Goal: Transaction & Acquisition: Obtain resource

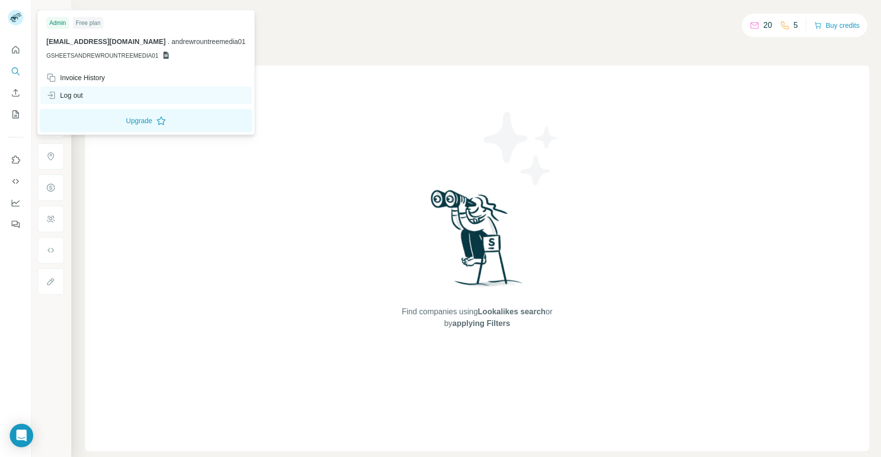
click at [79, 97] on div "Log out" at bounding box center [64, 95] width 37 height 10
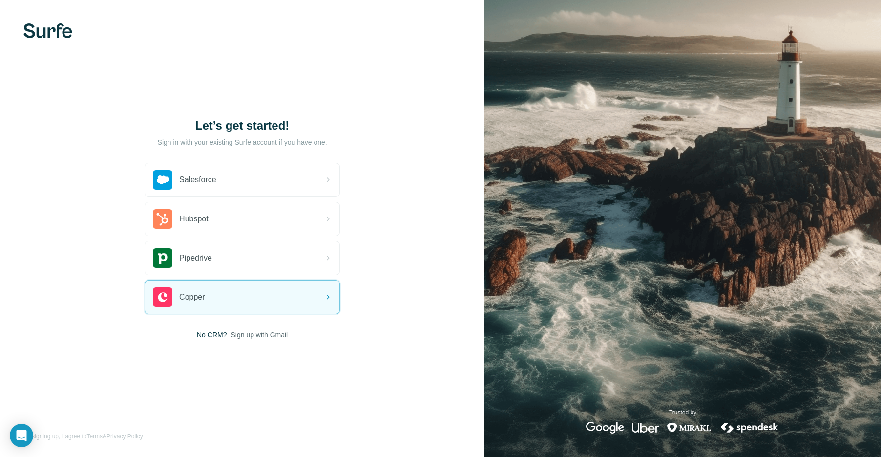
click at [255, 337] on span "Sign up with Gmail" at bounding box center [258, 335] width 57 height 10
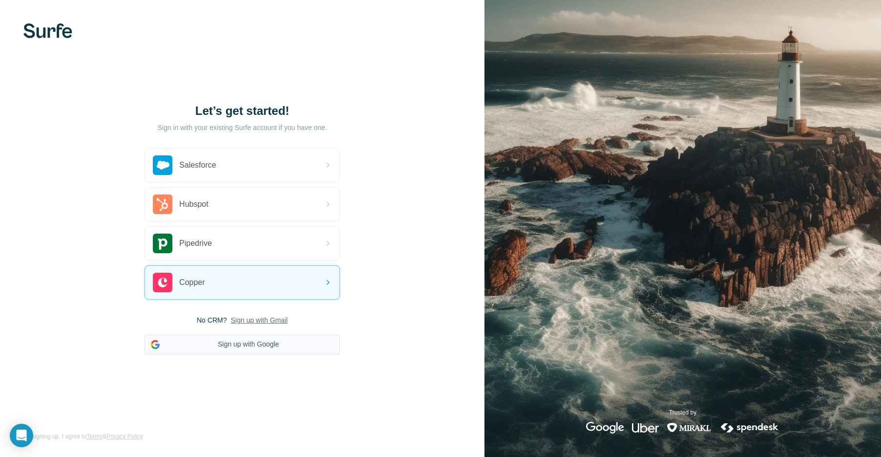
click at [291, 334] on button "Sign up with Google" at bounding box center [242, 344] width 195 height 20
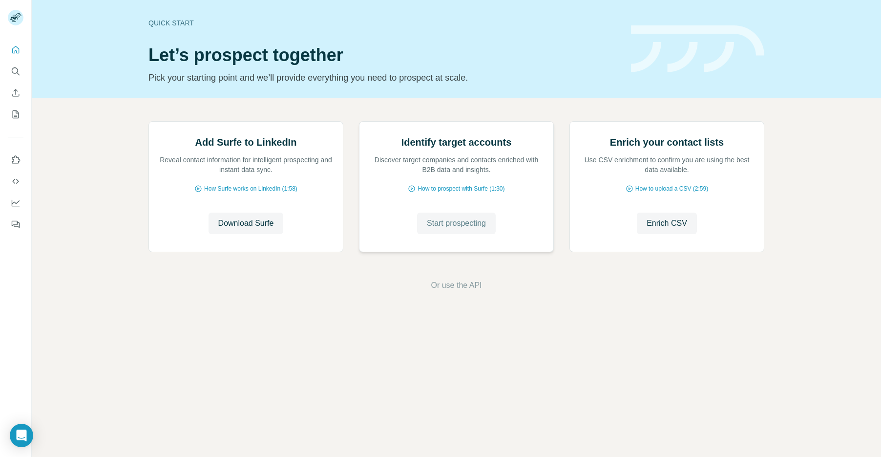
click at [439, 234] on button "Start prospecting" at bounding box center [456, 222] width 79 height 21
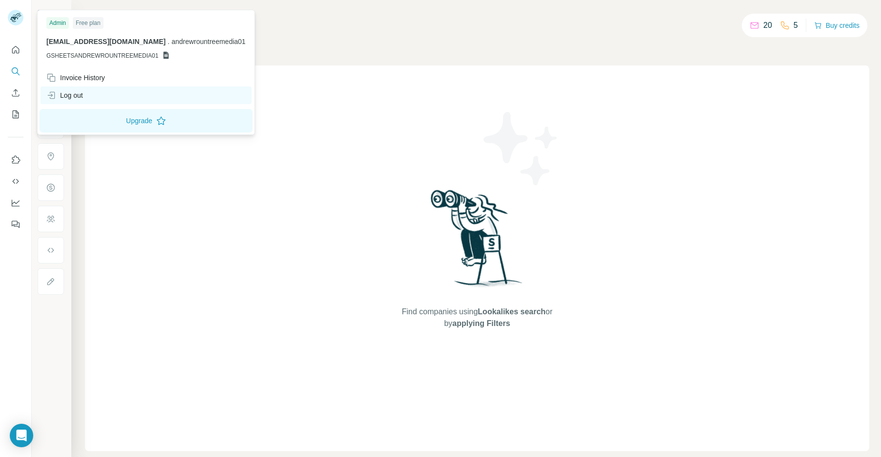
click at [84, 99] on div "Log out" at bounding box center [146, 95] width 211 height 18
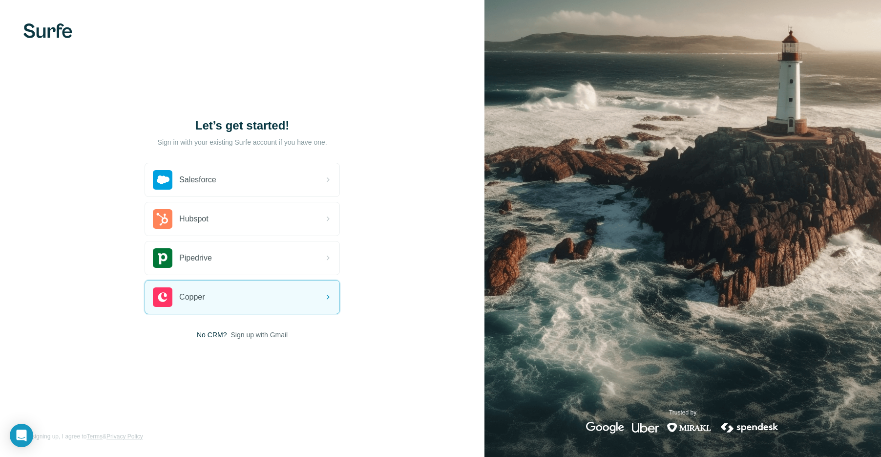
click at [261, 330] on span "Sign up with Gmail" at bounding box center [258, 335] width 57 height 10
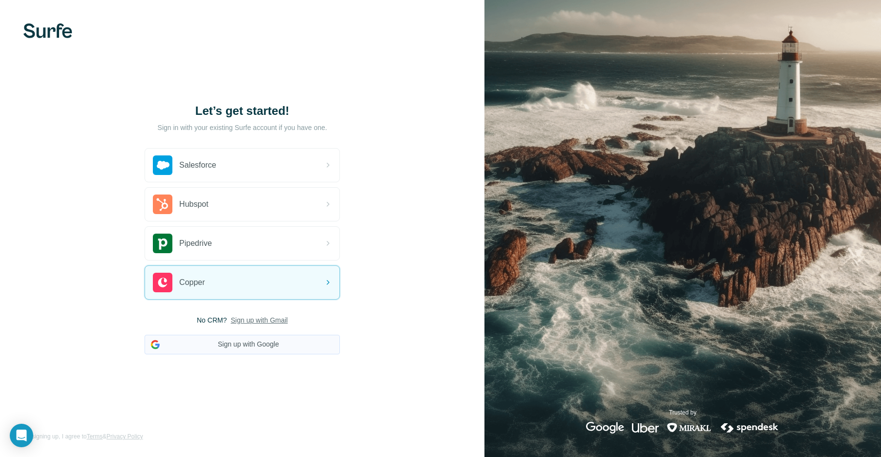
click at [261, 349] on button "Sign up with Google" at bounding box center [242, 344] width 195 height 20
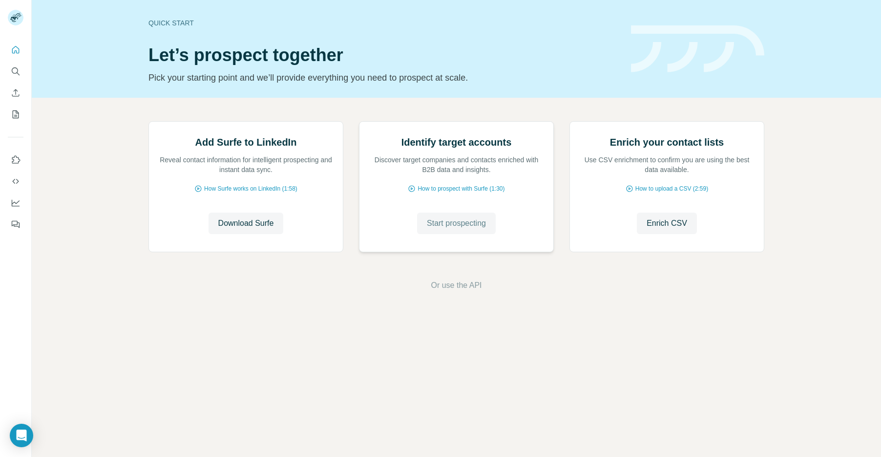
click at [443, 229] on span "Start prospecting" at bounding box center [456, 223] width 59 height 12
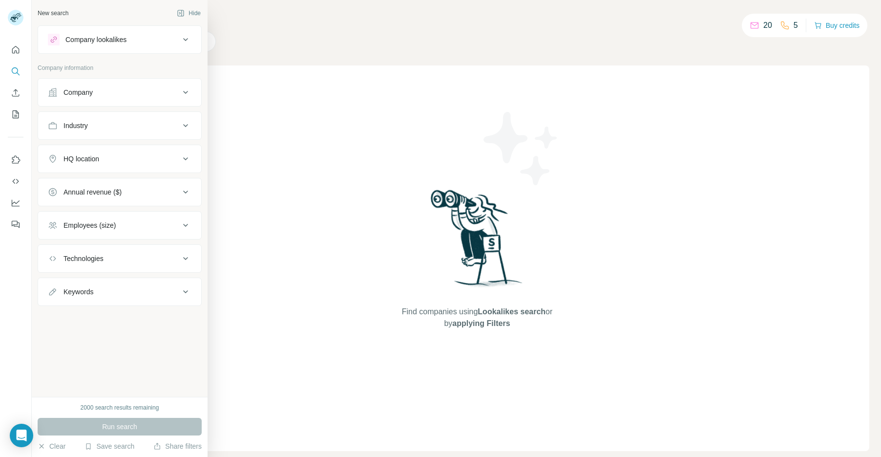
click at [100, 289] on div "Keywords" at bounding box center [114, 292] width 132 height 10
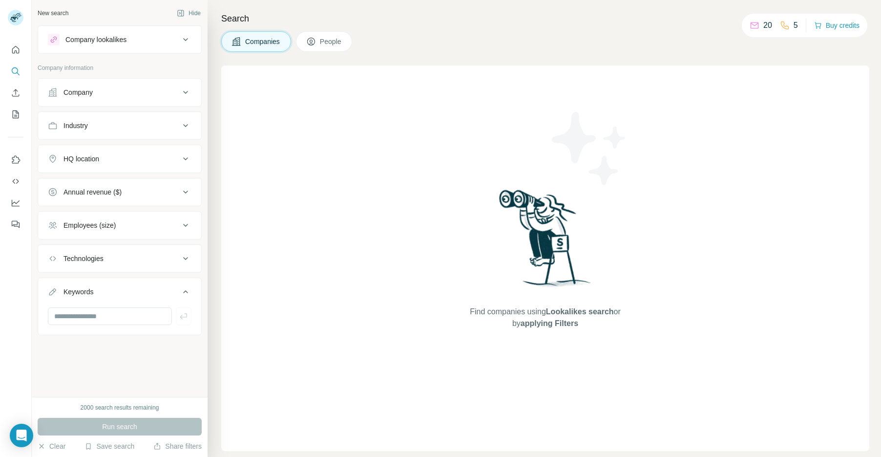
click at [93, 259] on div "Technologies" at bounding box center [83, 258] width 40 height 10
click at [85, 280] on input "text" at bounding box center [120, 283] width 144 height 18
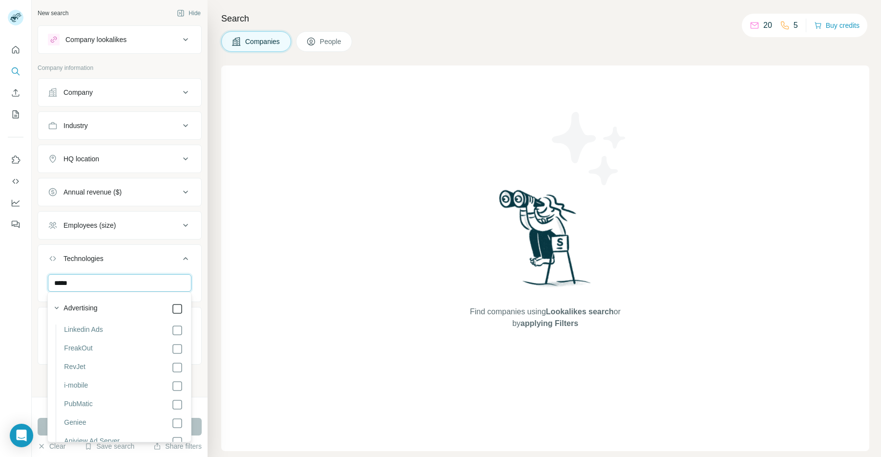
type input "*****"
click at [26, 267] on div at bounding box center [16, 228] width 32 height 457
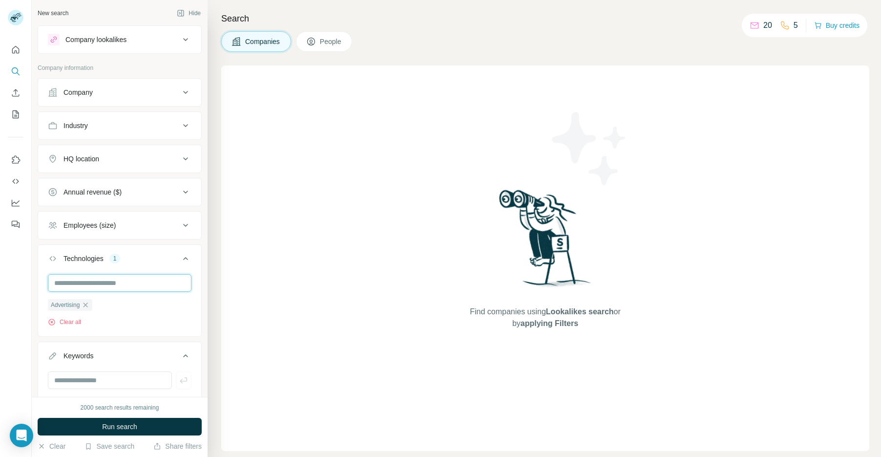
click at [87, 284] on input "text" at bounding box center [120, 283] width 144 height 18
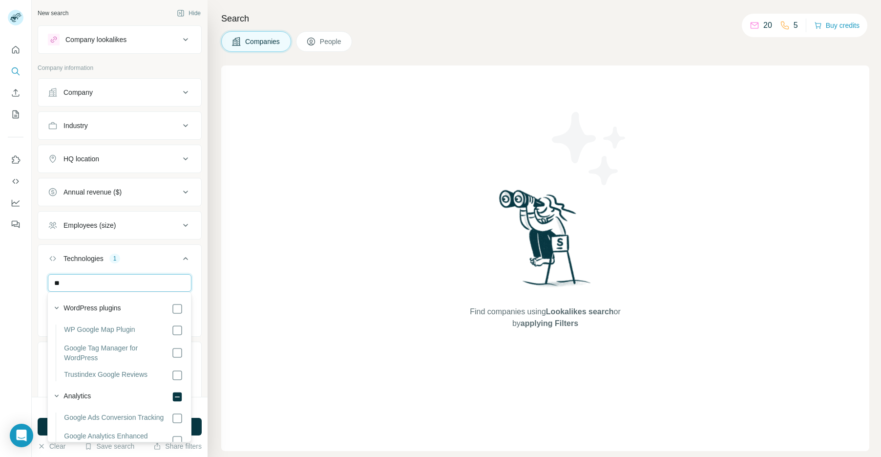
type input "*"
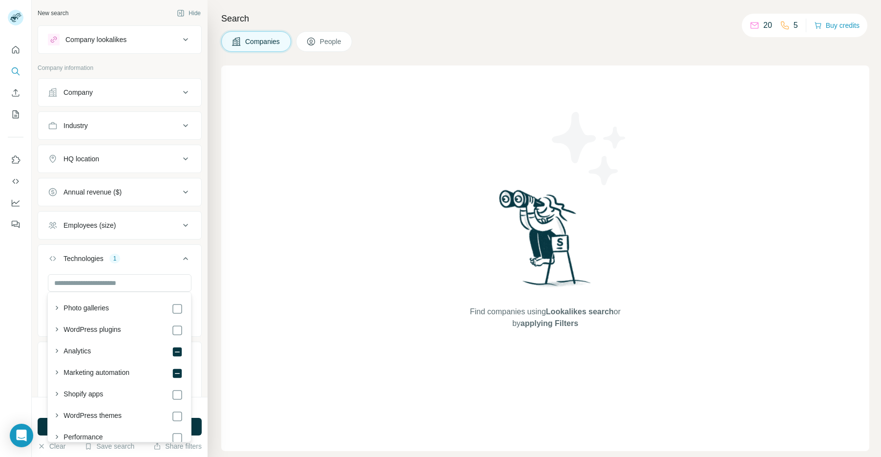
click at [107, 47] on button "Company lookalikes" at bounding box center [119, 39] width 163 height 23
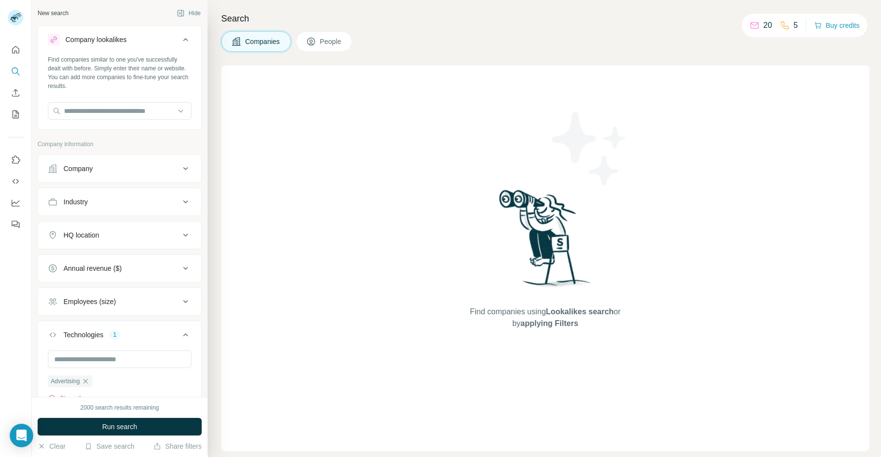
click at [101, 125] on div "Find companies similar to one you've successfully dealt with before. Simply ent…" at bounding box center [119, 91] width 163 height 72
click at [115, 111] on input "text" at bounding box center [120, 111] width 144 height 18
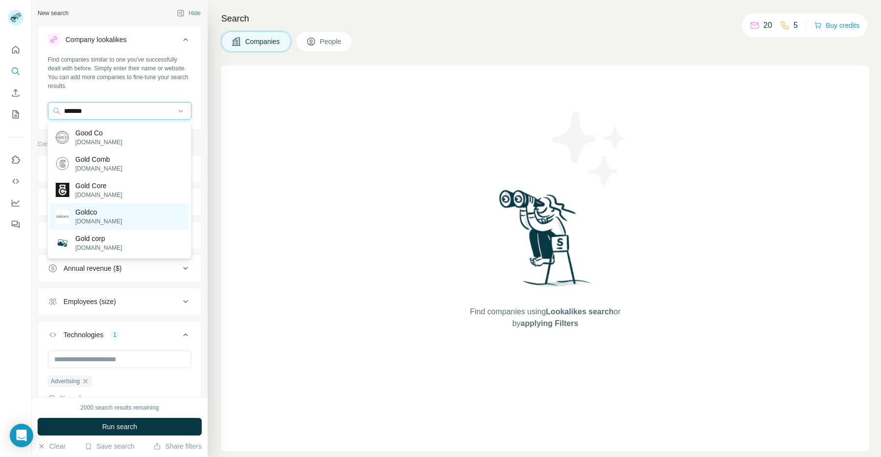
type input "*******"
click at [125, 206] on div "Goldco [DOMAIN_NAME]" at bounding box center [119, 216] width 139 height 26
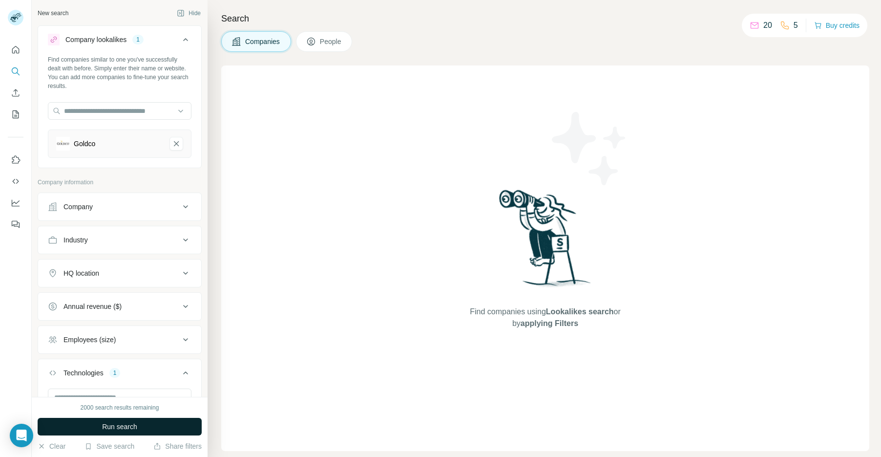
click at [119, 432] on button "Run search" at bounding box center [120, 426] width 164 height 18
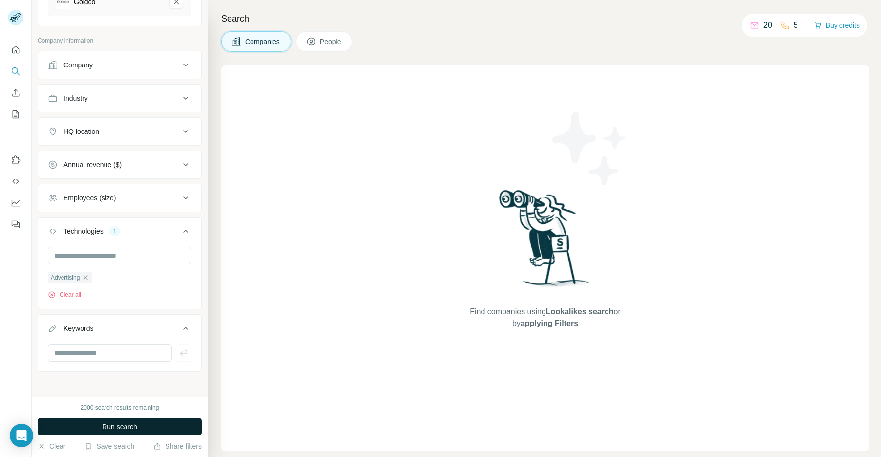
click at [111, 426] on span "Run search" at bounding box center [119, 426] width 35 height 10
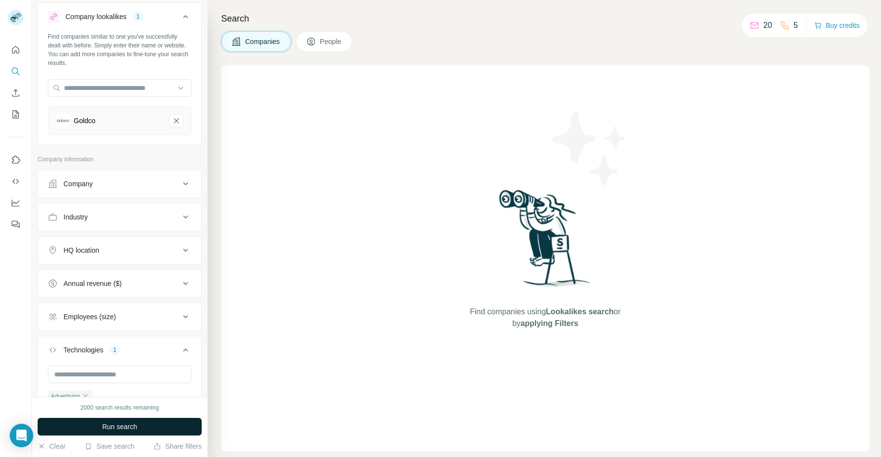
scroll to position [0, 0]
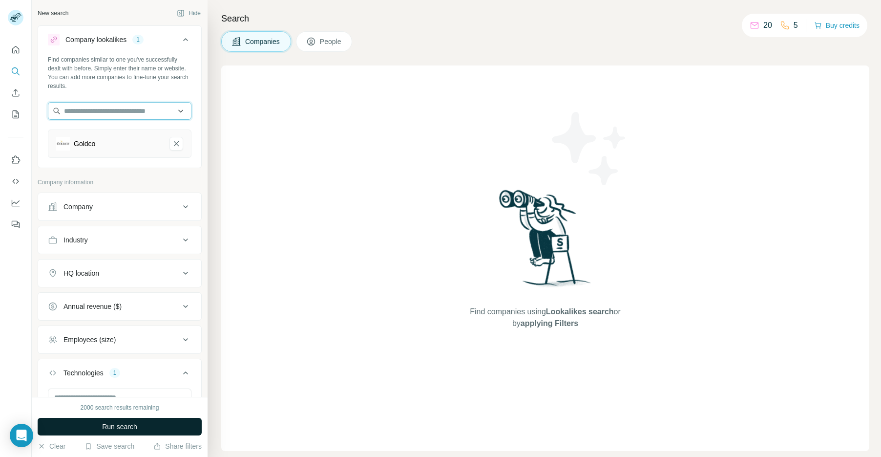
click at [115, 114] on input "text" at bounding box center [120, 111] width 144 height 18
paste input "**********"
type input "**********"
click at [127, 135] on div "Patriot Shave [DOMAIN_NAME]" at bounding box center [119, 137] width 139 height 26
click at [121, 427] on span "Run search" at bounding box center [119, 426] width 35 height 10
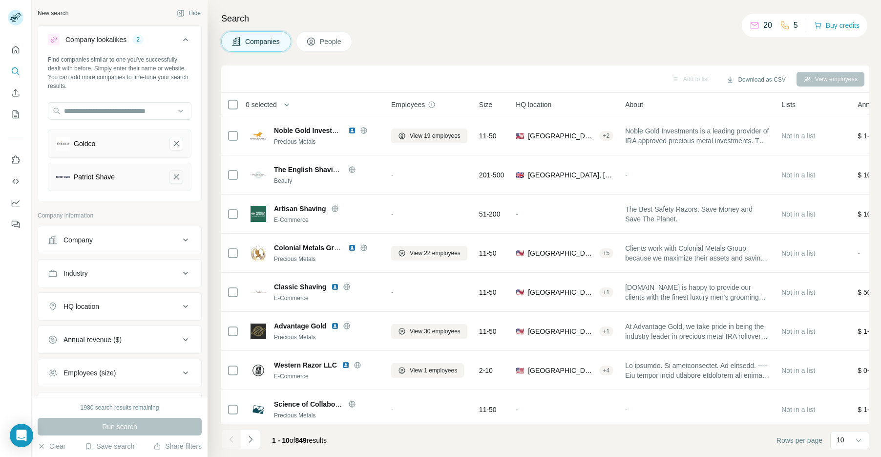
click at [176, 172] on icon "Patriot Shave-remove-button" at bounding box center [176, 177] width 9 height 10
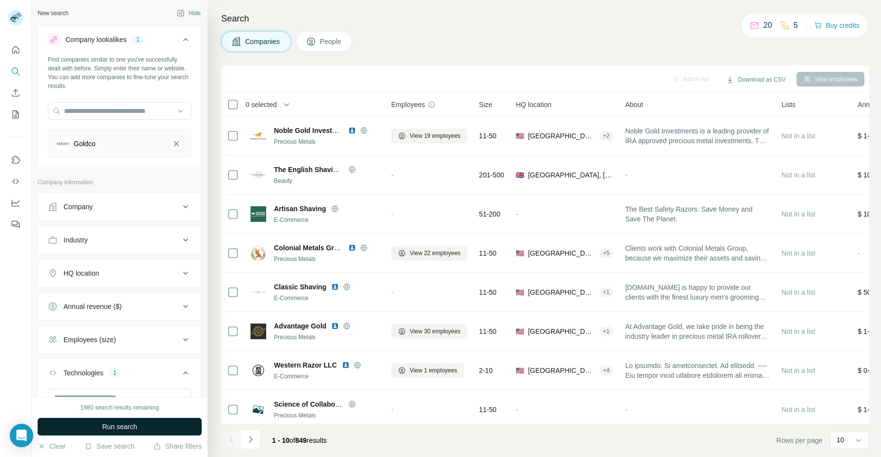
click at [118, 431] on button "Run search" at bounding box center [120, 426] width 164 height 18
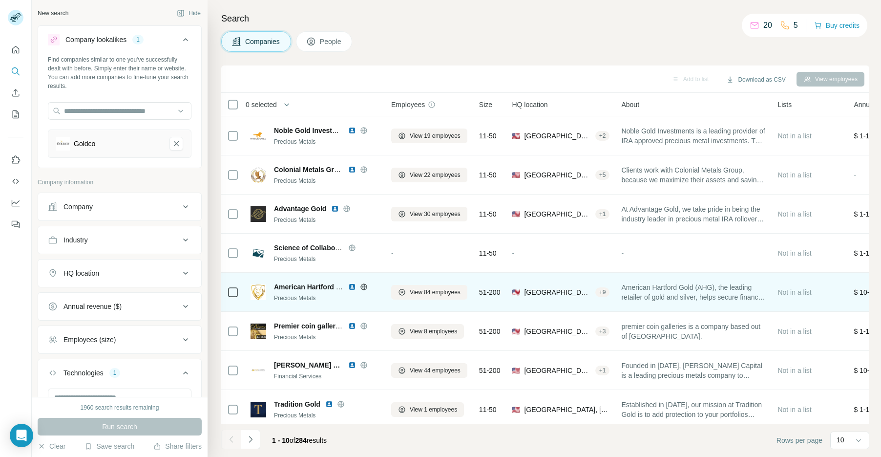
scroll to position [83, 0]
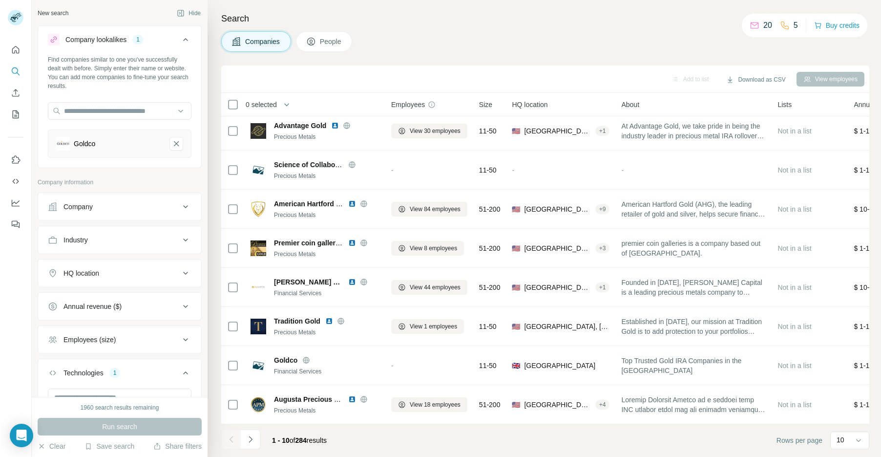
click at [273, 104] on span "0 selected" at bounding box center [261, 105] width 31 height 10
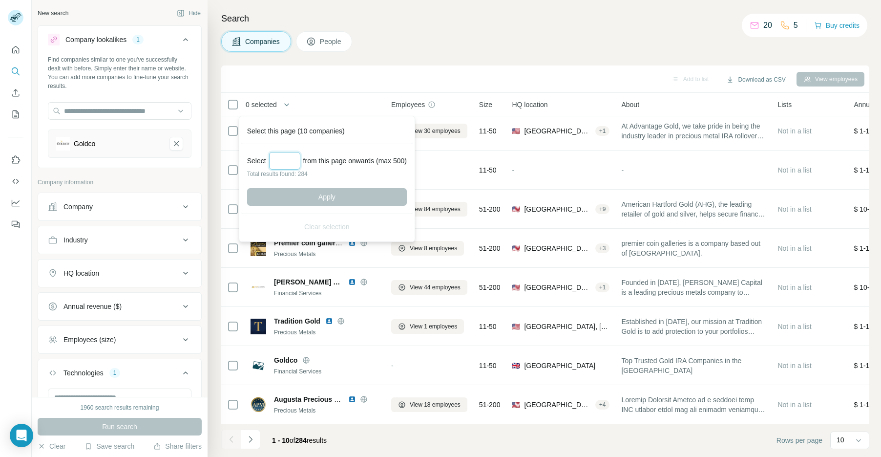
click at [288, 163] on input "Select a number (up to 500)" at bounding box center [284, 161] width 31 height 18
type input "***"
click at [306, 191] on button "Apply" at bounding box center [327, 197] width 160 height 18
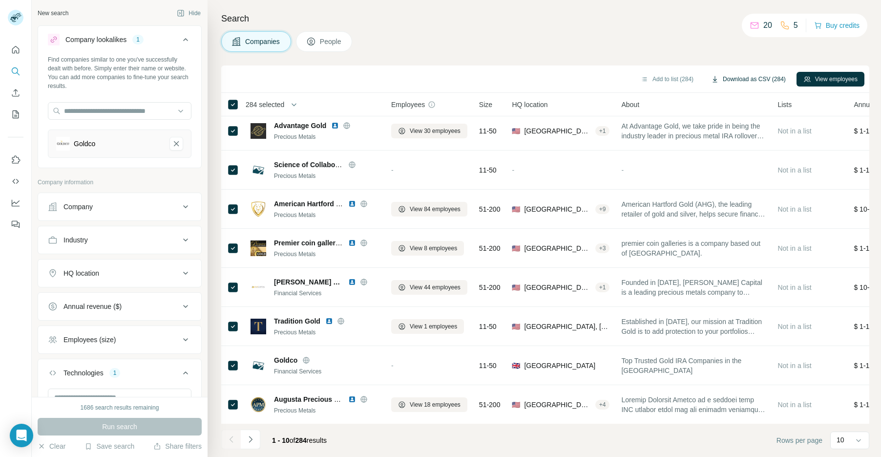
click at [760, 80] on button "Download as CSV (284)" at bounding box center [748, 79] width 88 height 15
click at [738, 81] on button "Download as CSV (284)" at bounding box center [748, 79] width 88 height 15
click at [175, 142] on icon "Goldco-remove-button" at bounding box center [176, 143] width 5 height 5
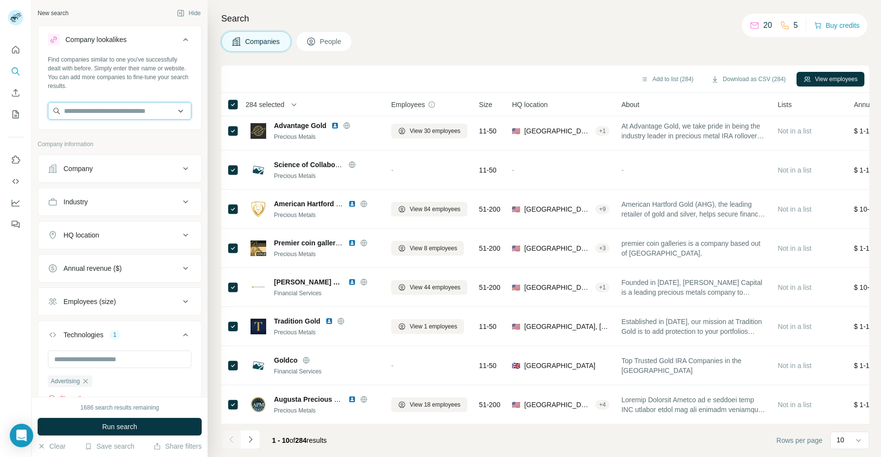
click at [143, 115] on input "text" at bounding box center [120, 111] width 144 height 18
paste input "**********"
type input "**********"
click at [119, 140] on p "[DOMAIN_NAME]" at bounding box center [105, 142] width 60 height 9
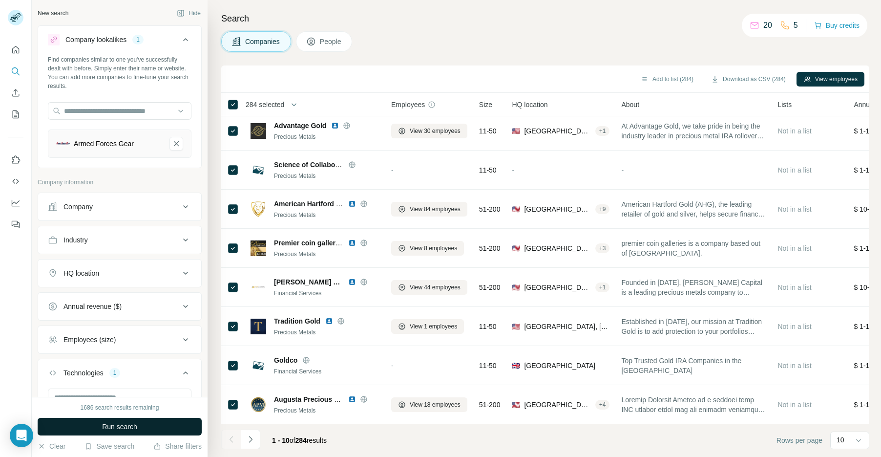
click at [126, 421] on span "Run search" at bounding box center [119, 426] width 35 height 10
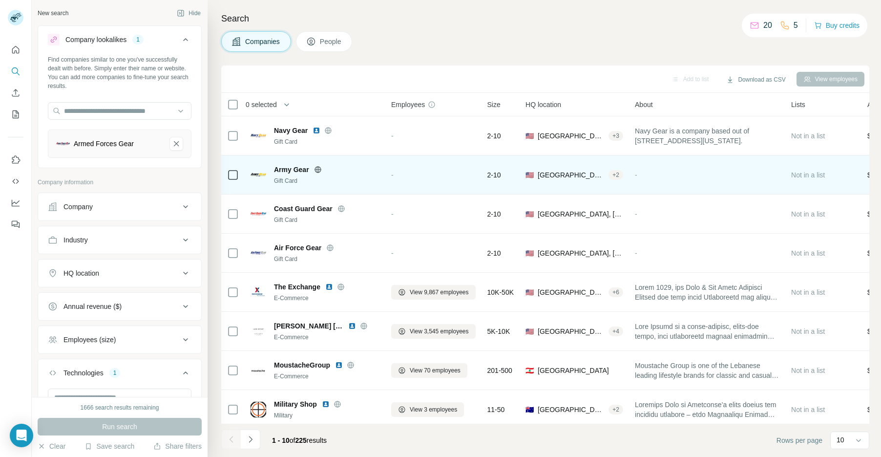
click at [319, 168] on icon at bounding box center [318, 170] width 8 height 8
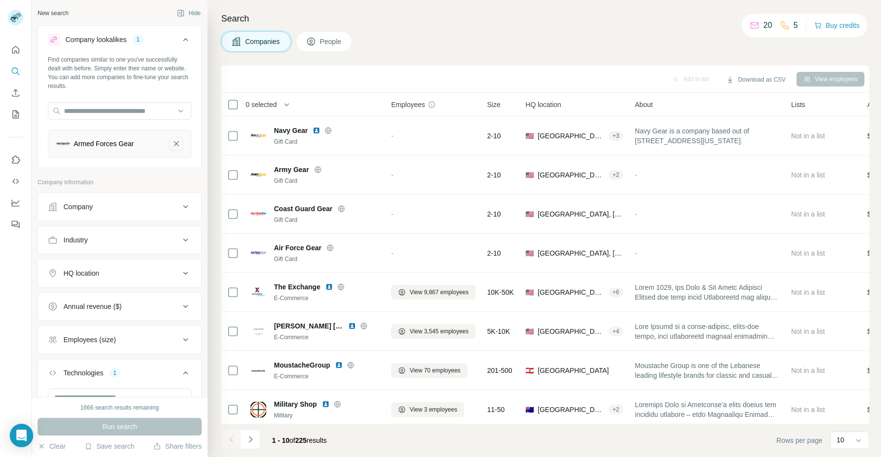
click at [176, 145] on icon "Armed Forces Gear-remove-button" at bounding box center [176, 144] width 9 height 10
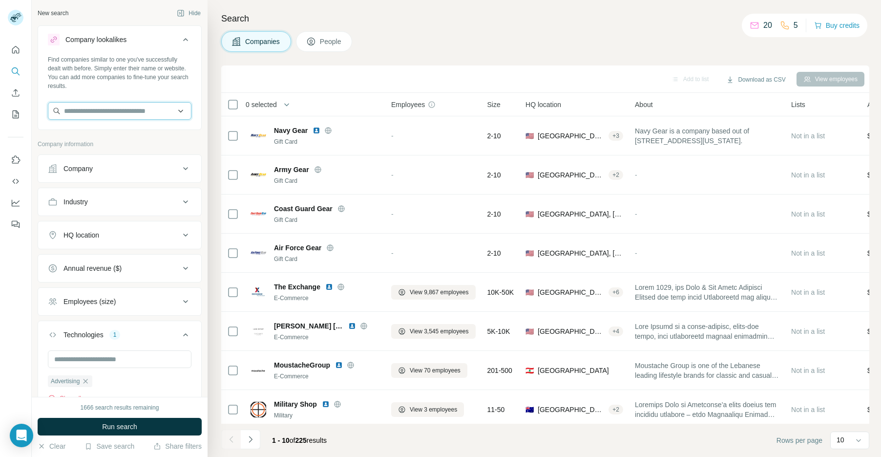
click at [161, 105] on input "text" at bounding box center [120, 111] width 144 height 18
paste input "**********"
type input "**********"
click at [118, 140] on p "[DOMAIN_NAME]" at bounding box center [98, 142] width 47 height 9
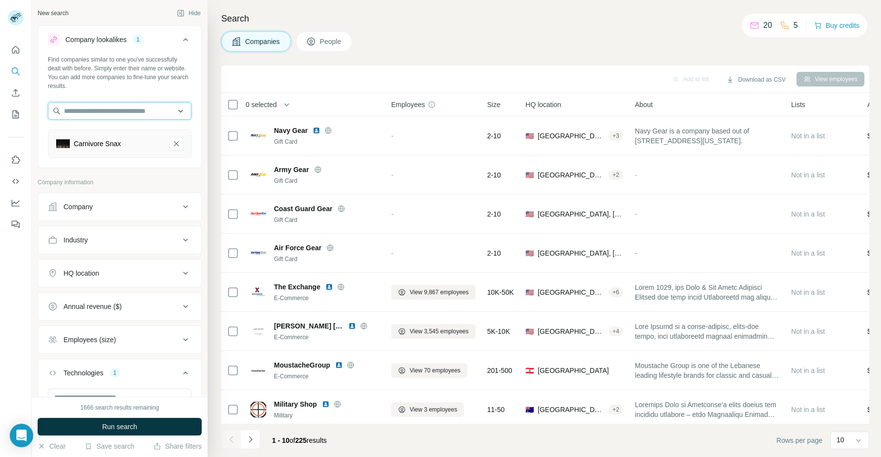
click at [137, 109] on input "text" at bounding box center [120, 111] width 144 height 18
paste input "**********"
type input "**********"
click at [117, 131] on p "Revitalist" at bounding box center [98, 133] width 47 height 10
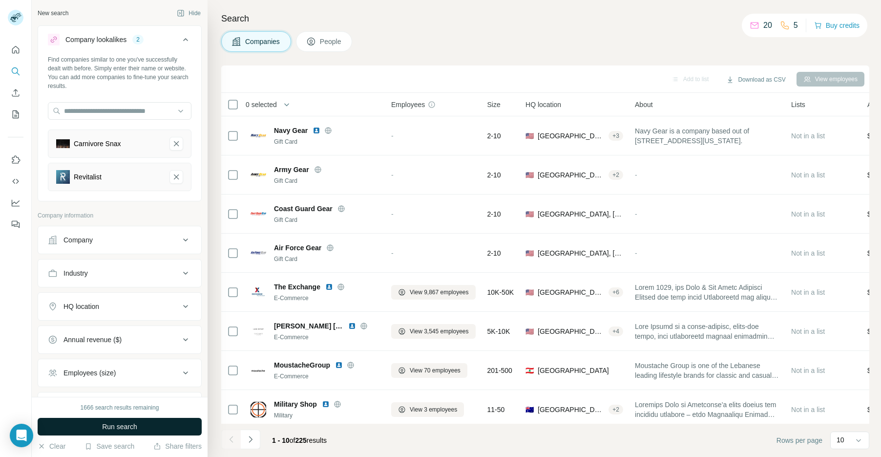
click at [135, 427] on span "Run search" at bounding box center [119, 426] width 35 height 10
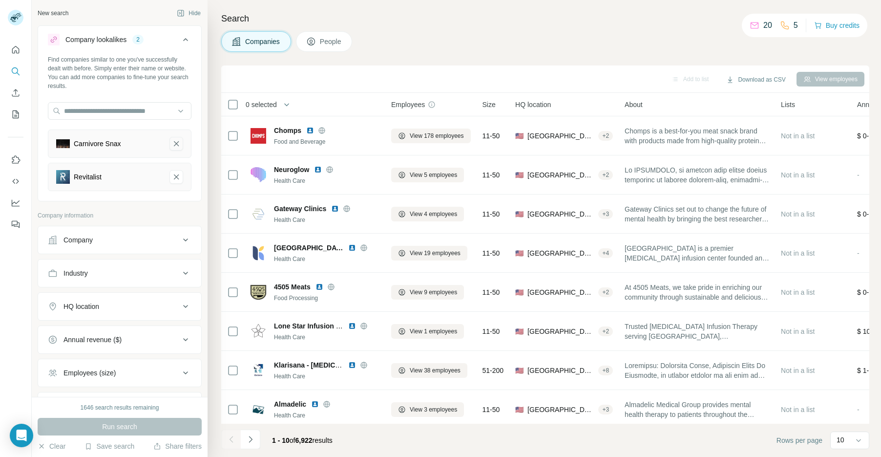
click at [174, 142] on icon "Carnivore Snax-remove-button" at bounding box center [176, 144] width 9 height 10
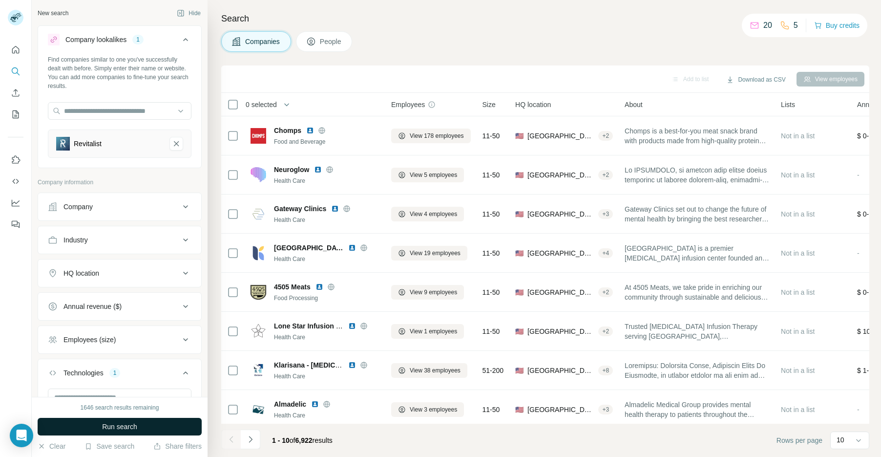
click at [112, 428] on span "Run search" at bounding box center [119, 426] width 35 height 10
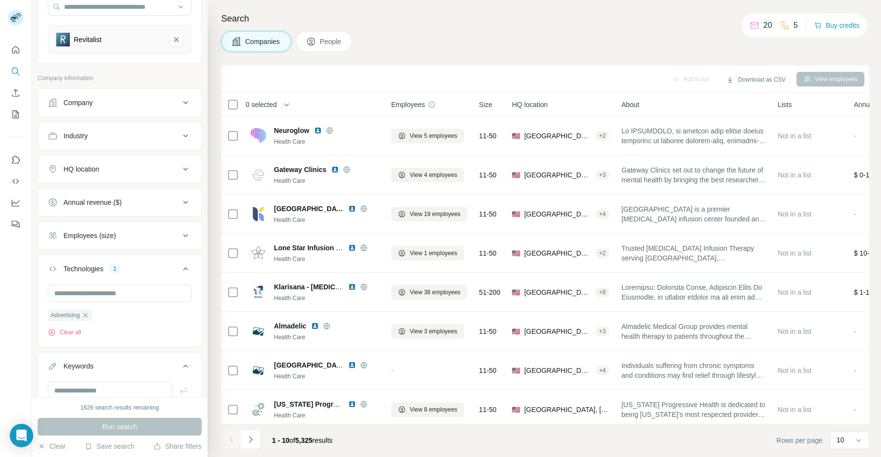
scroll to position [142, 0]
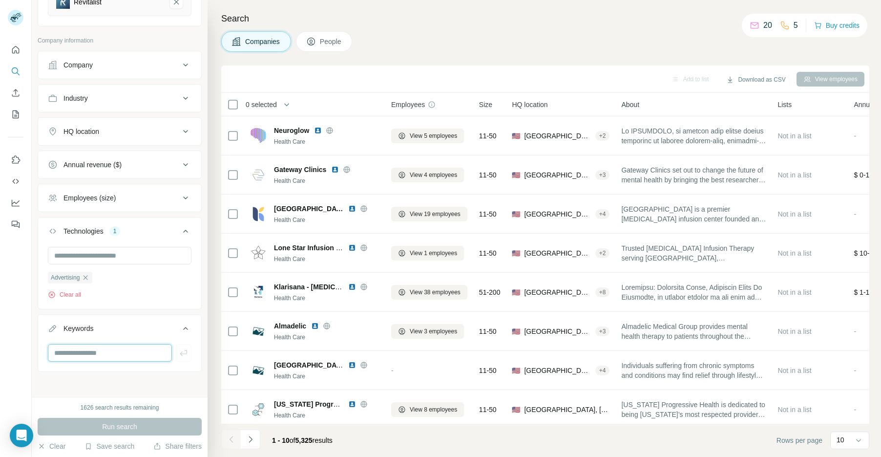
click at [112, 344] on input "text" at bounding box center [110, 353] width 124 height 18
type input "*********"
click at [181, 350] on icon "button" at bounding box center [183, 353] width 7 height 6
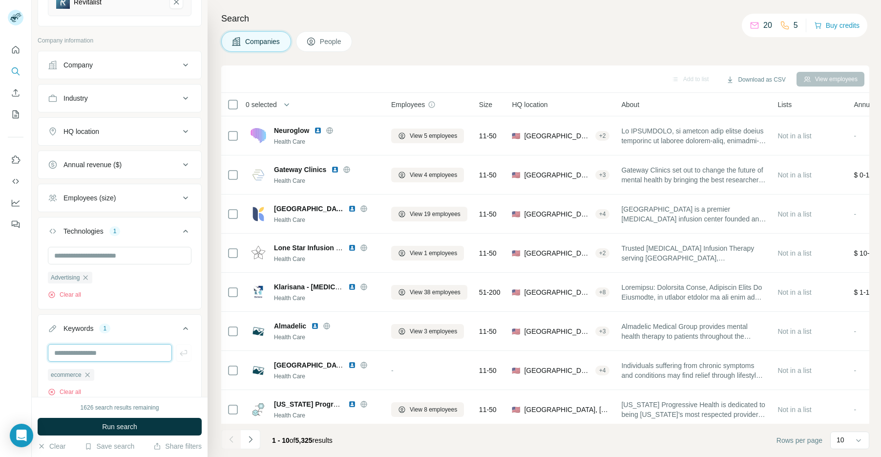
click at [142, 354] on input "text" at bounding box center [110, 353] width 124 height 18
type input "****"
click at [185, 351] on div at bounding box center [120, 353] width 144 height 18
click at [154, 354] on input "text" at bounding box center [110, 353] width 124 height 18
type input "**********"
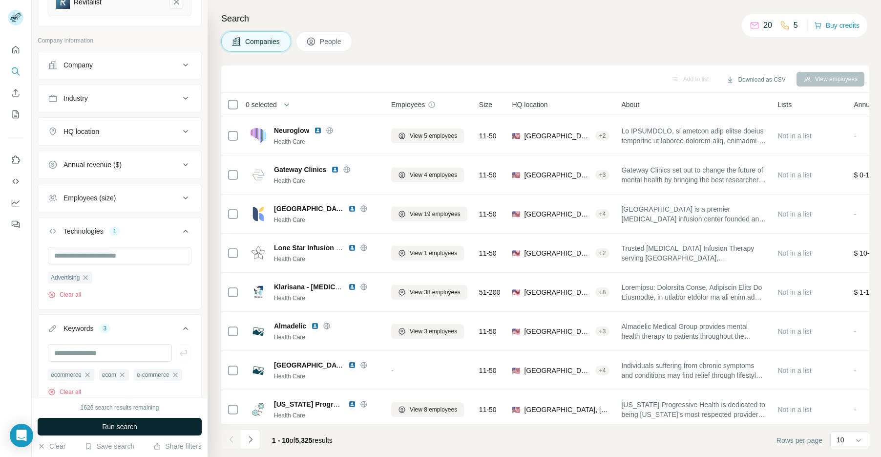
click at [145, 422] on button "Run search" at bounding box center [120, 426] width 164 height 18
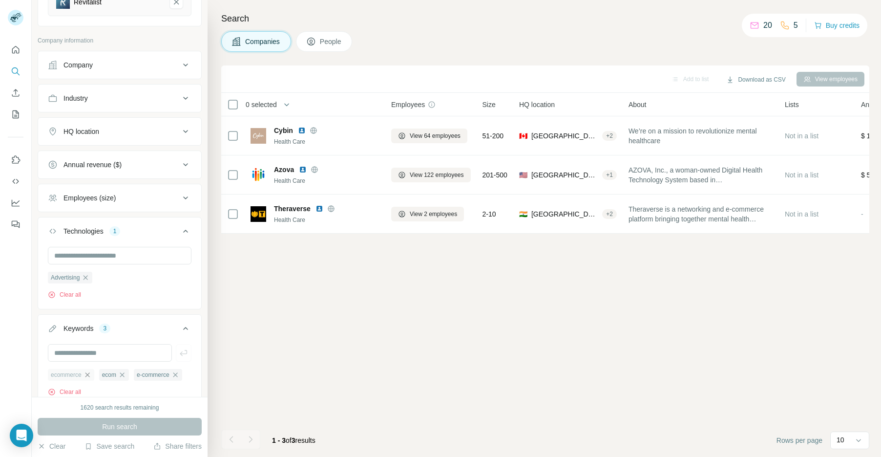
click at [86, 373] on icon "button" at bounding box center [87, 374] width 4 height 4
click at [125, 374] on icon "button" at bounding box center [124, 375] width 8 height 8
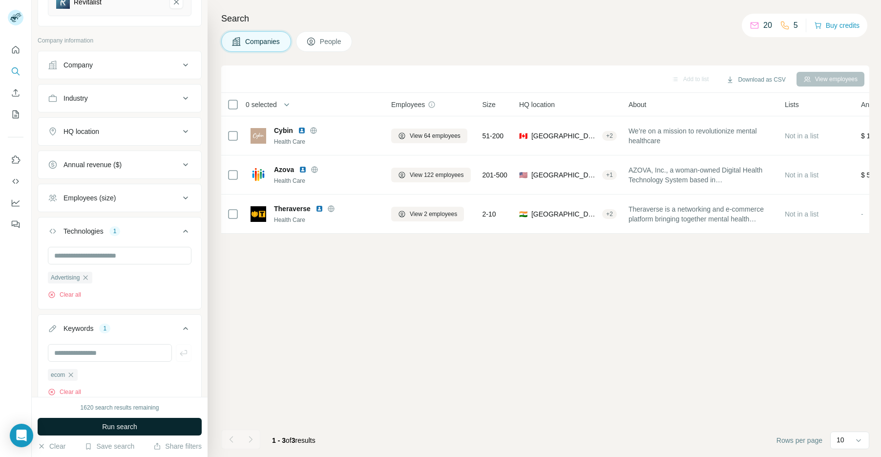
click at [117, 421] on span "Run search" at bounding box center [119, 426] width 35 height 10
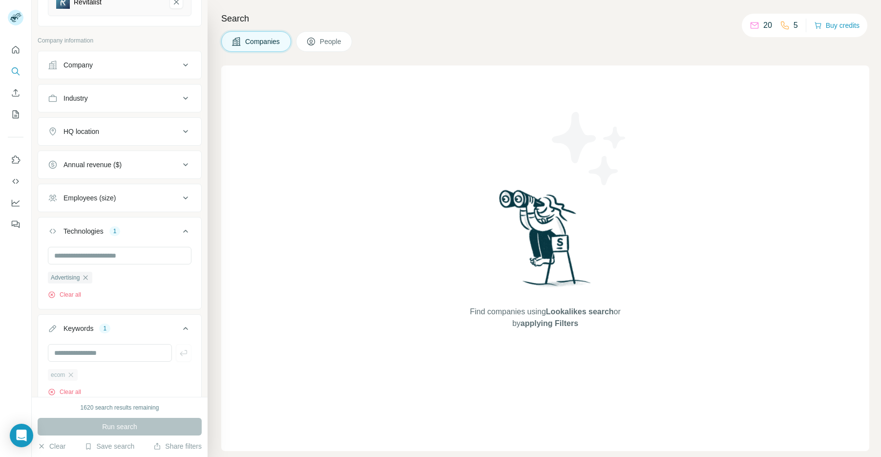
click at [71, 369] on div "ecom" at bounding box center [63, 375] width 30 height 12
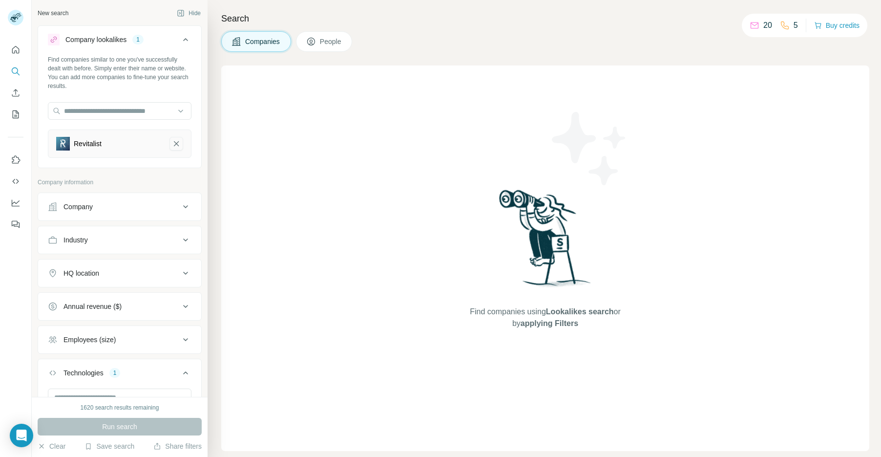
click at [180, 142] on icon "Revitalist-remove-button" at bounding box center [176, 144] width 9 height 10
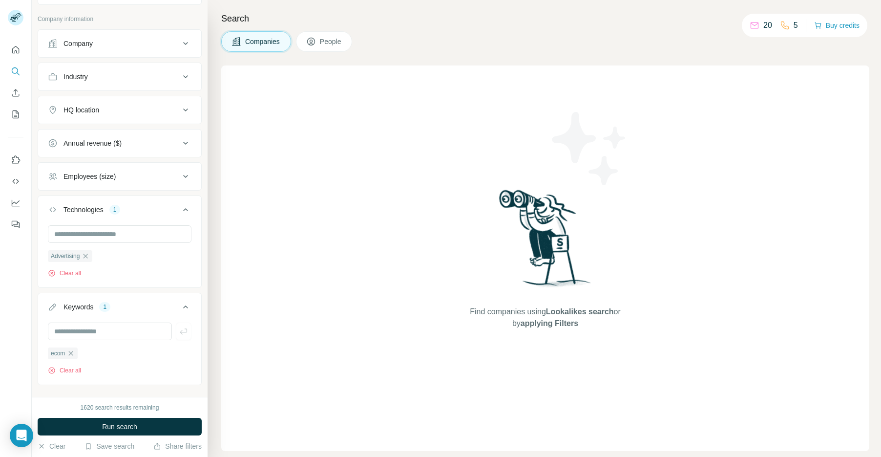
scroll to position [134, 0]
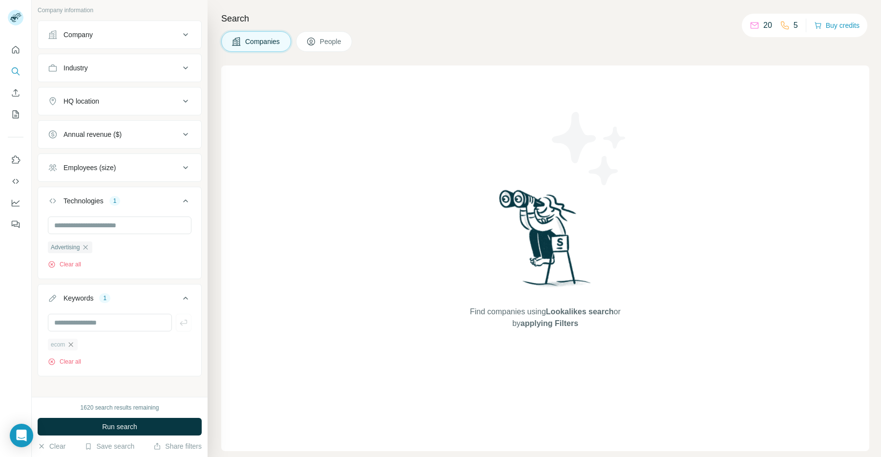
click at [71, 343] on icon "button" at bounding box center [71, 344] width 8 height 8
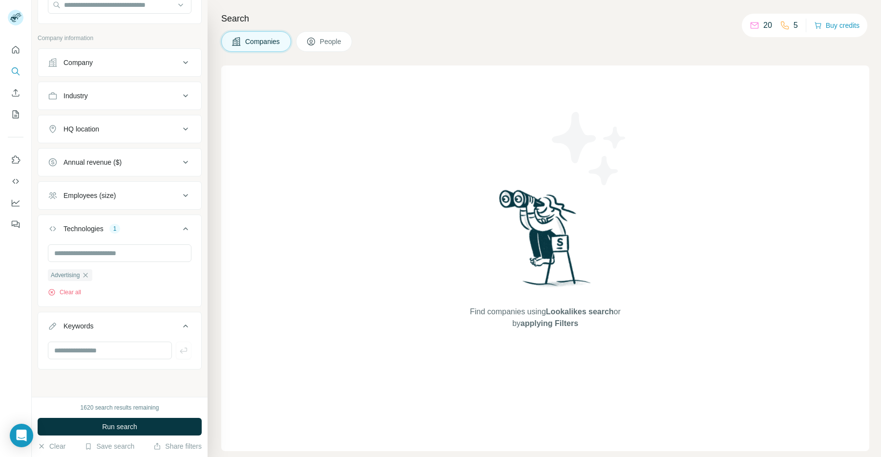
scroll to position [104, 0]
drag, startPoint x: 109, startPoint y: 130, endPoint x: 109, endPoint y: 137, distance: 7.3
click at [109, 130] on div "HQ location" at bounding box center [114, 131] width 132 height 10
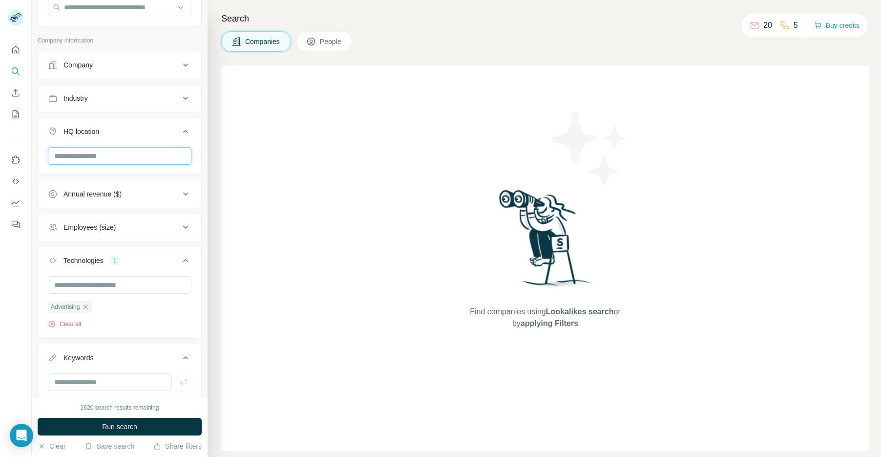
click at [96, 160] on input "text" at bounding box center [120, 156] width 144 height 18
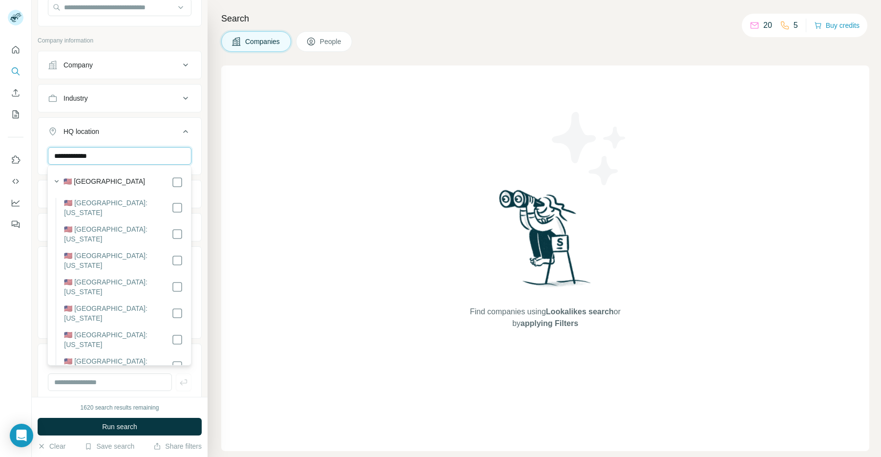
type input "**********"
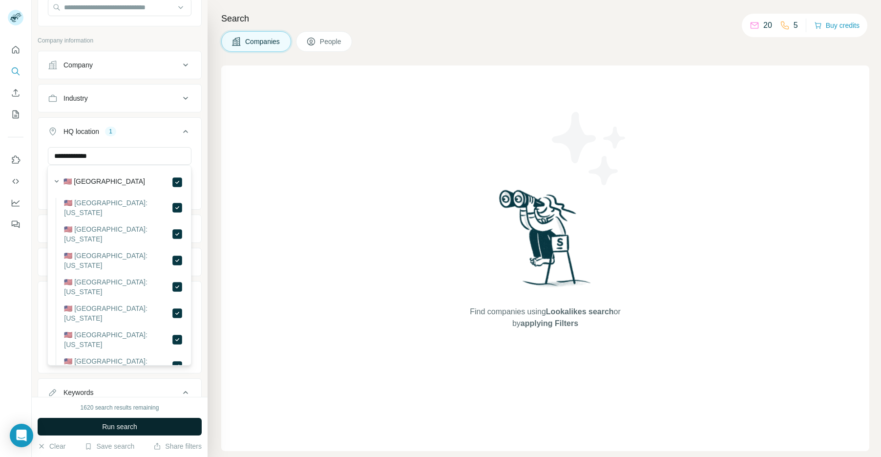
click at [119, 424] on span "Run search" at bounding box center [119, 426] width 35 height 10
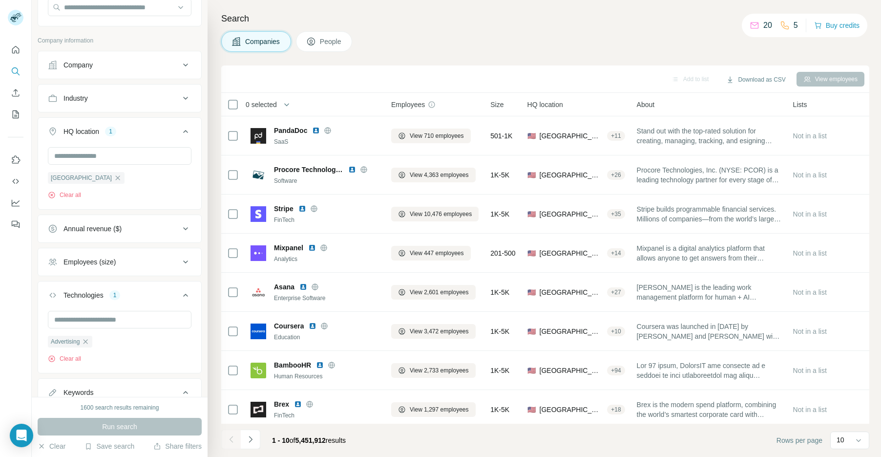
scroll to position [168, 0]
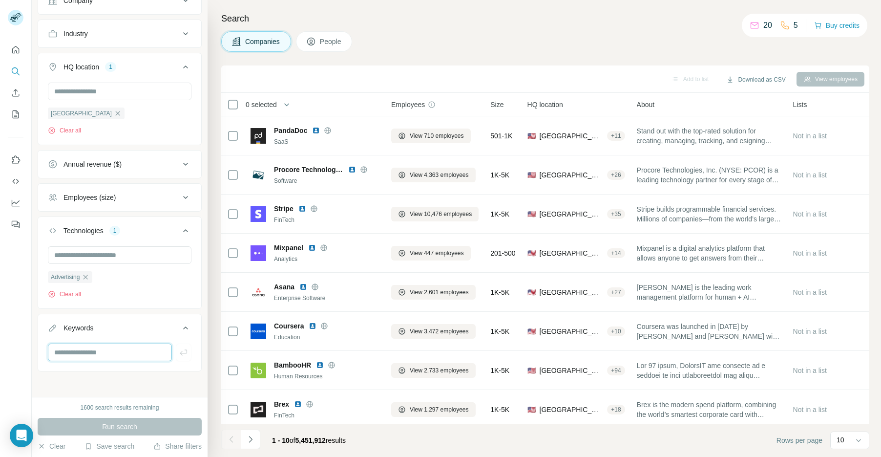
click at [103, 344] on input "text" at bounding box center [110, 352] width 124 height 18
type input "**********"
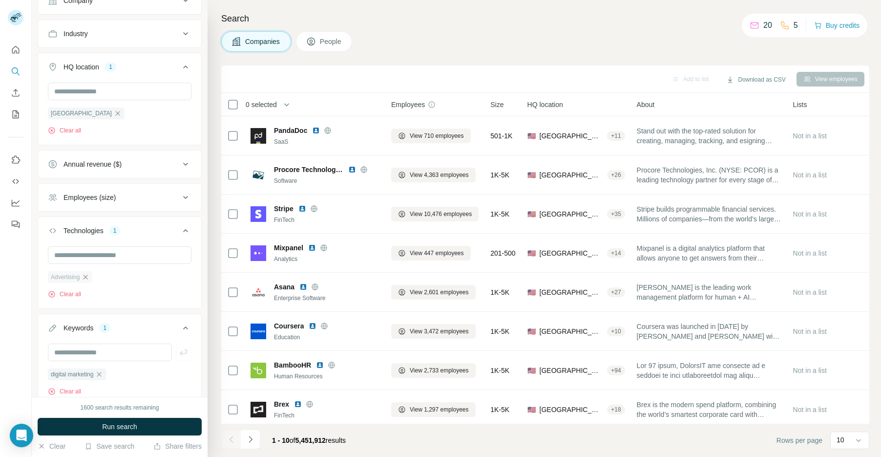
click at [85, 276] on icon "button" at bounding box center [86, 277] width 8 height 8
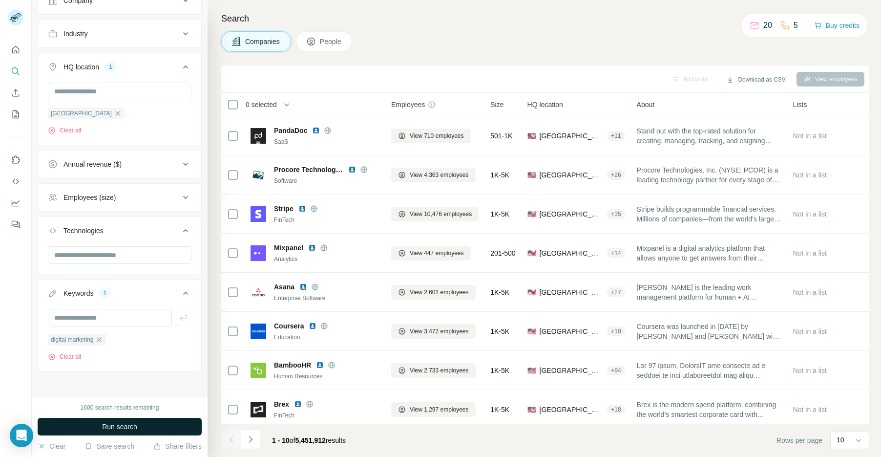
click at [106, 421] on span "Run search" at bounding box center [119, 426] width 35 height 10
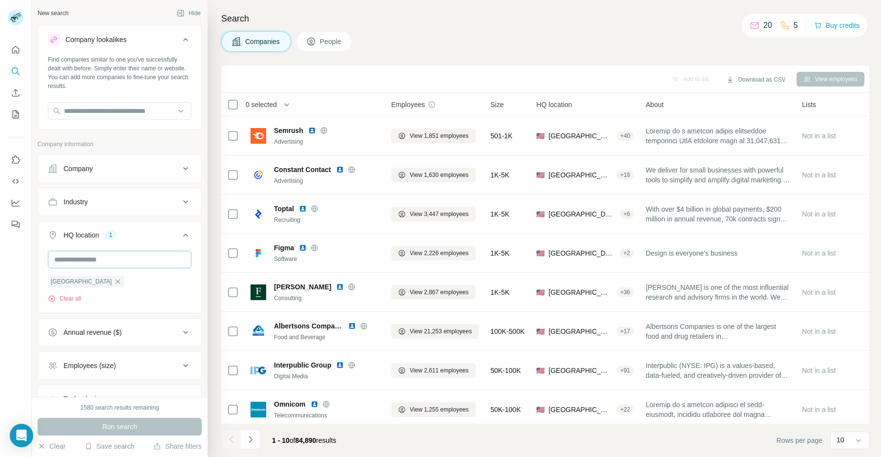
scroll to position [77, 0]
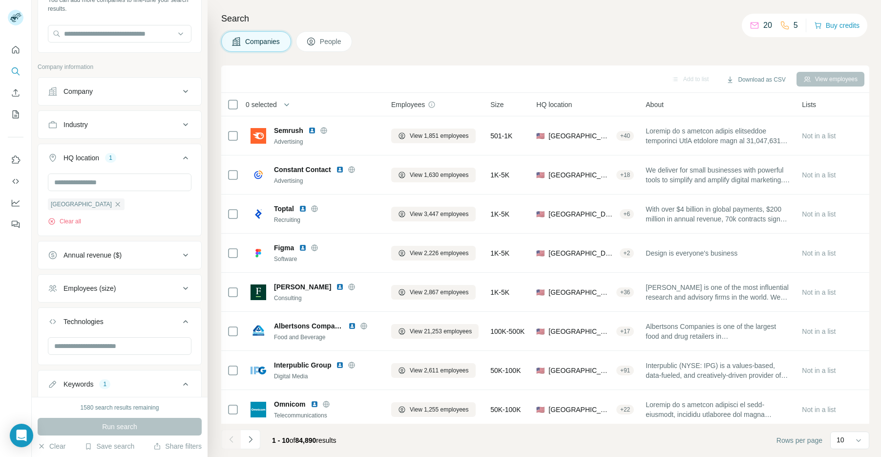
click at [119, 286] on div "Employees (size)" at bounding box center [114, 288] width 132 height 10
click at [50, 310] on icon at bounding box center [54, 310] width 12 height 12
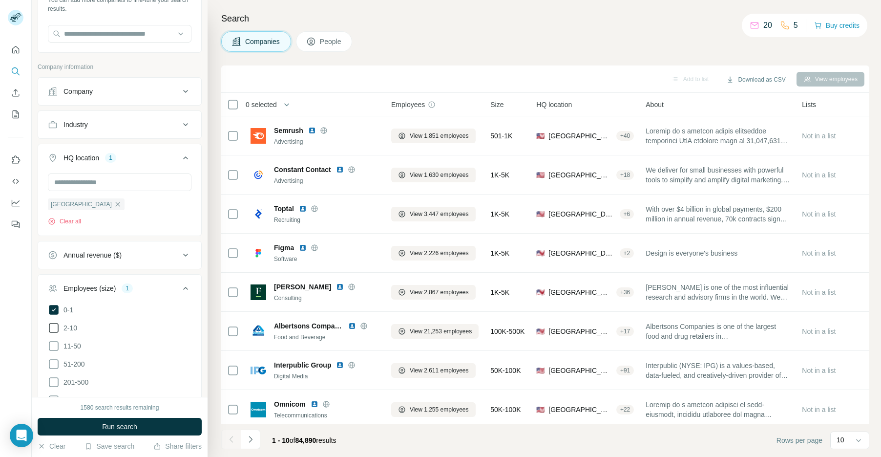
click at [51, 326] on icon at bounding box center [54, 328] width 12 height 12
click at [54, 340] on icon at bounding box center [54, 346] width 12 height 12
click at [55, 361] on icon at bounding box center [54, 364] width 12 height 12
click at [101, 431] on button "Run search" at bounding box center [120, 426] width 164 height 18
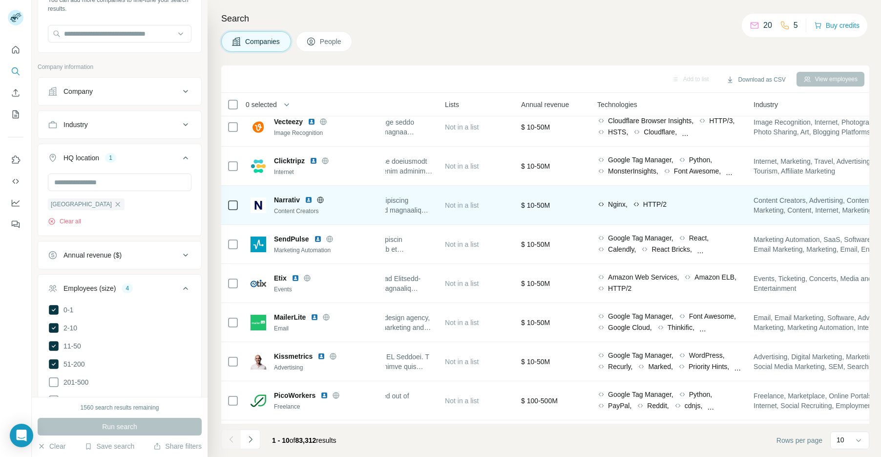
scroll to position [48, 424]
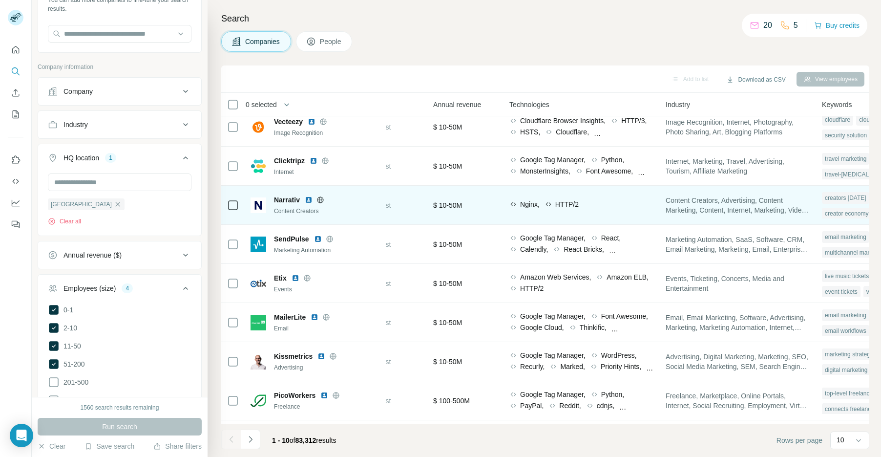
click at [531, 203] on span "Nginx," at bounding box center [530, 204] width 20 height 10
copy span "Nginx"
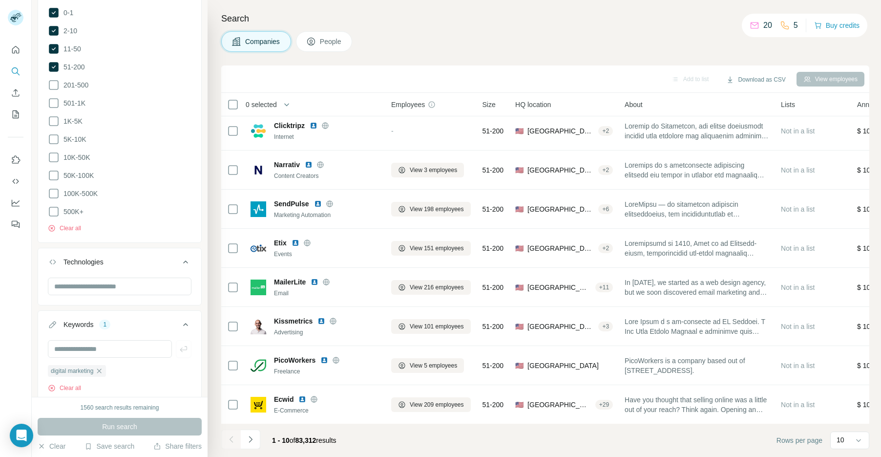
scroll to position [399, 0]
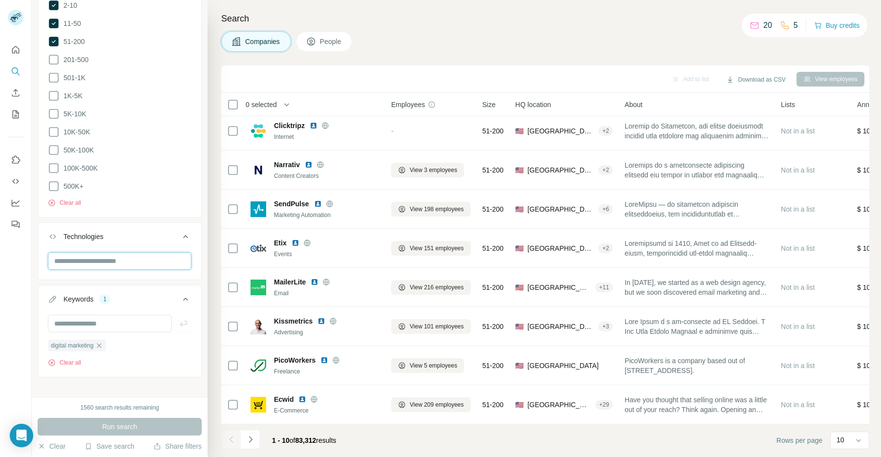
click at [114, 259] on input "text" at bounding box center [120, 261] width 144 height 18
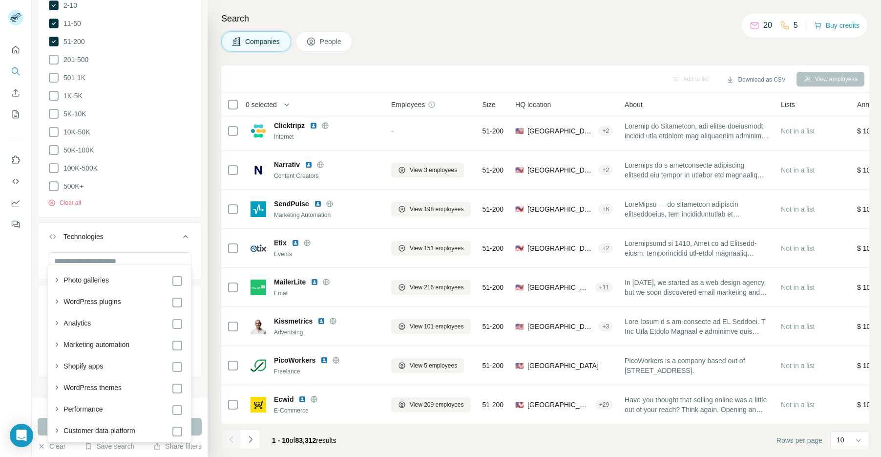
click at [143, 231] on div "Technologies" at bounding box center [114, 236] width 132 height 10
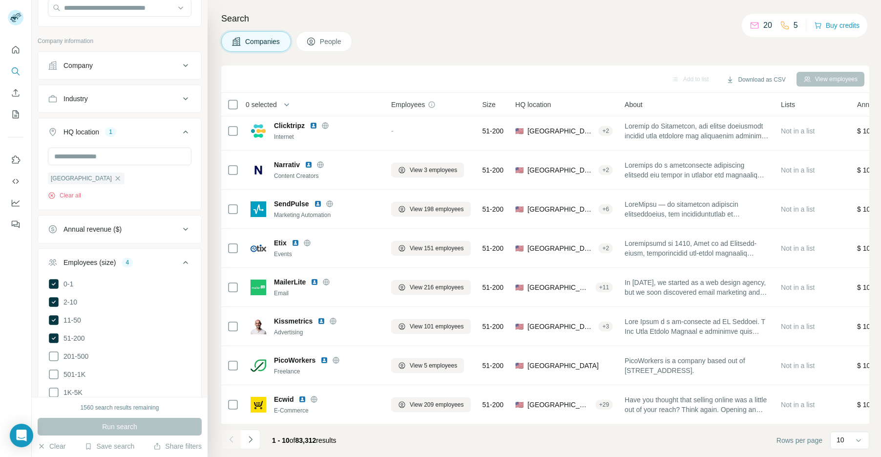
scroll to position [42, 0]
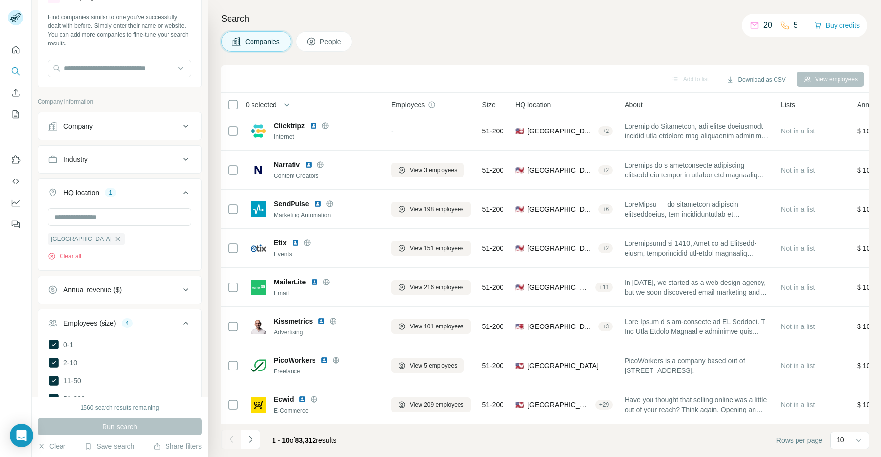
click at [98, 158] on div "Industry" at bounding box center [114, 159] width 132 height 10
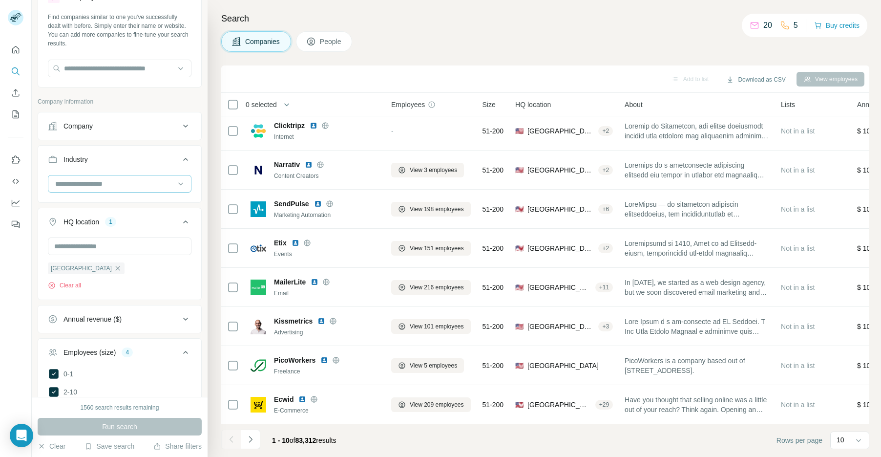
click at [95, 187] on input at bounding box center [114, 183] width 121 height 11
type input "****"
click at [98, 250] on div "Software" at bounding box center [119, 258] width 139 height 18
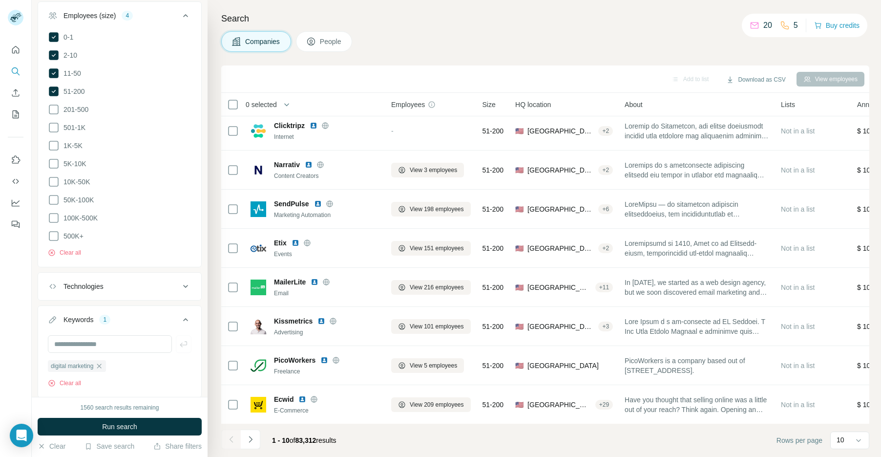
scroll to position [435, 0]
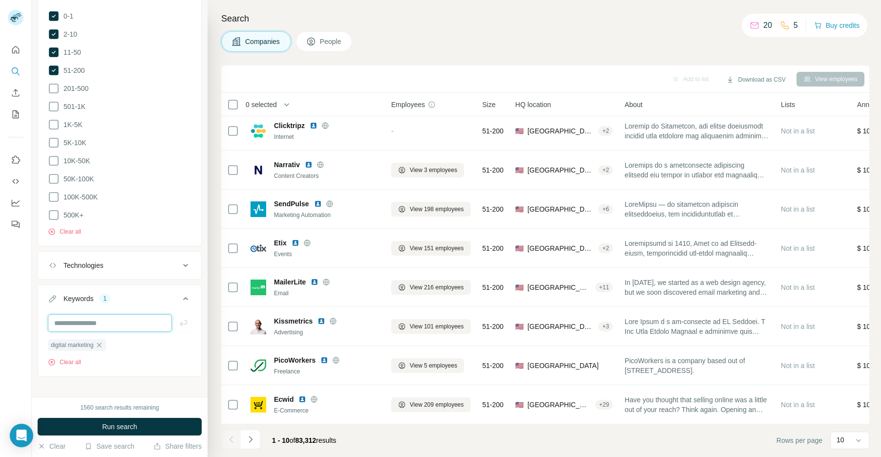
click at [103, 315] on input "text" at bounding box center [110, 323] width 124 height 18
type input "**********"
click at [99, 342] on icon "button" at bounding box center [99, 344] width 4 height 4
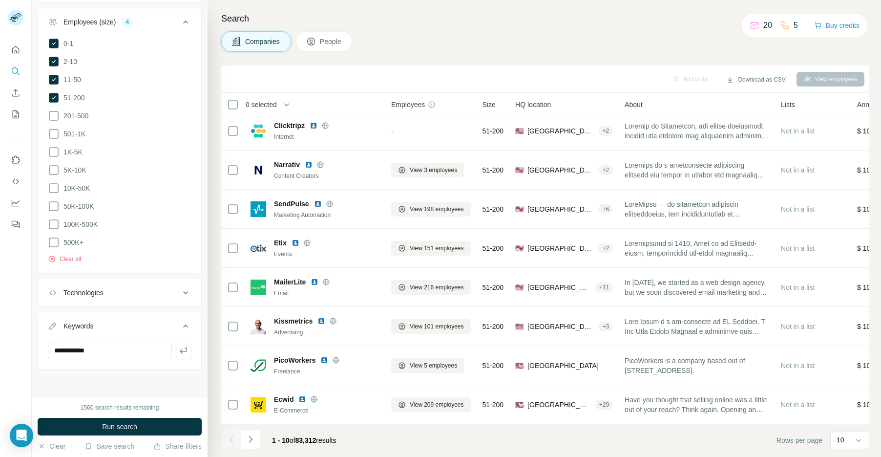
scroll to position [399, 0]
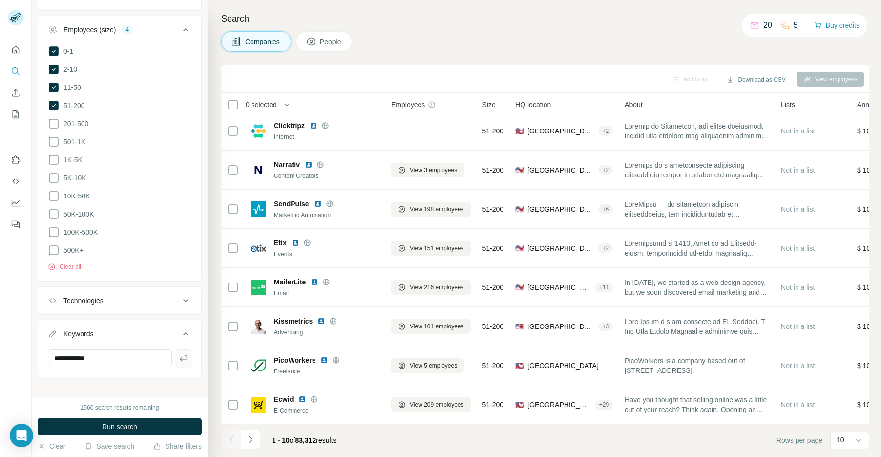
click at [187, 353] on icon "button" at bounding box center [184, 358] width 10 height 10
click at [123, 295] on div "Technologies" at bounding box center [114, 300] width 132 height 10
click at [103, 316] on input "text" at bounding box center [120, 325] width 144 height 18
type input "*****"
click at [136, 410] on div "1560 search results remaining" at bounding box center [120, 407] width 79 height 9
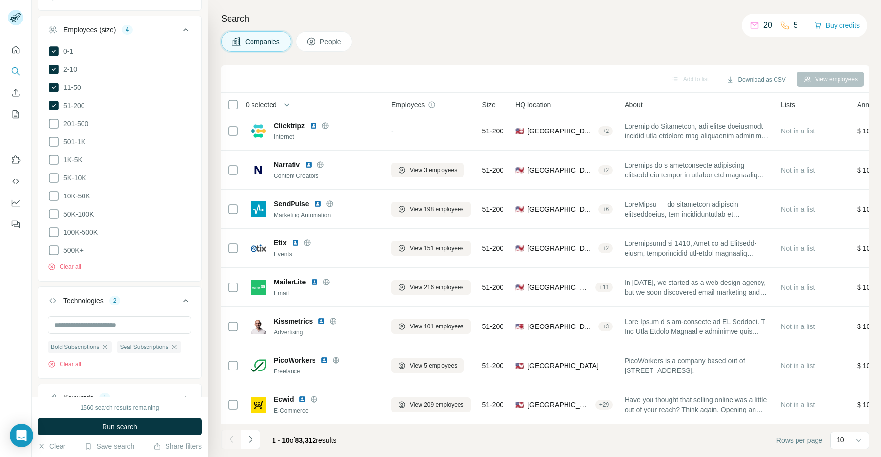
click at [137, 415] on div "1560 search results remaining Run search Clear Save search Share filters" at bounding box center [120, 426] width 176 height 60
click at [140, 425] on button "Run search" at bounding box center [120, 426] width 164 height 18
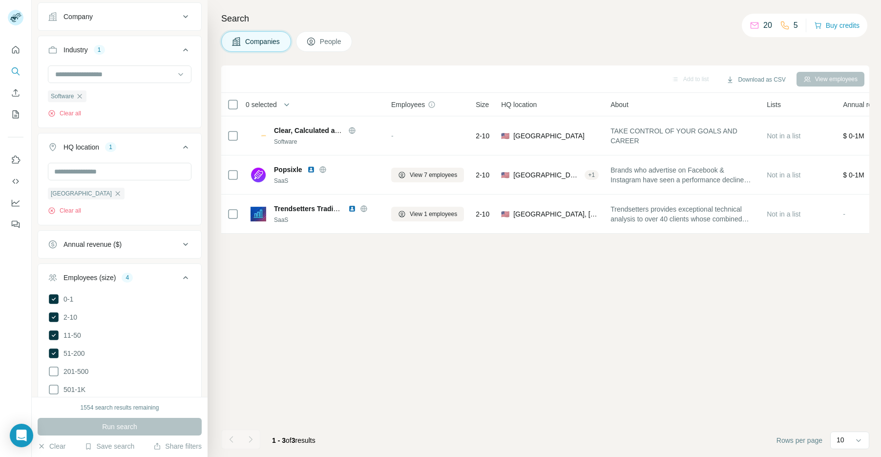
scroll to position [72, 0]
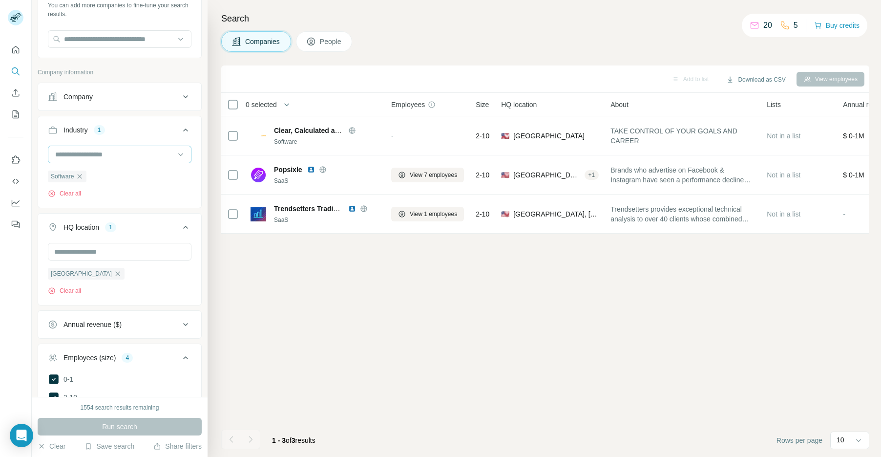
click at [98, 151] on input at bounding box center [114, 154] width 121 height 11
type input "***"
click at [84, 178] on div "SaaS" at bounding box center [119, 175] width 127 height 10
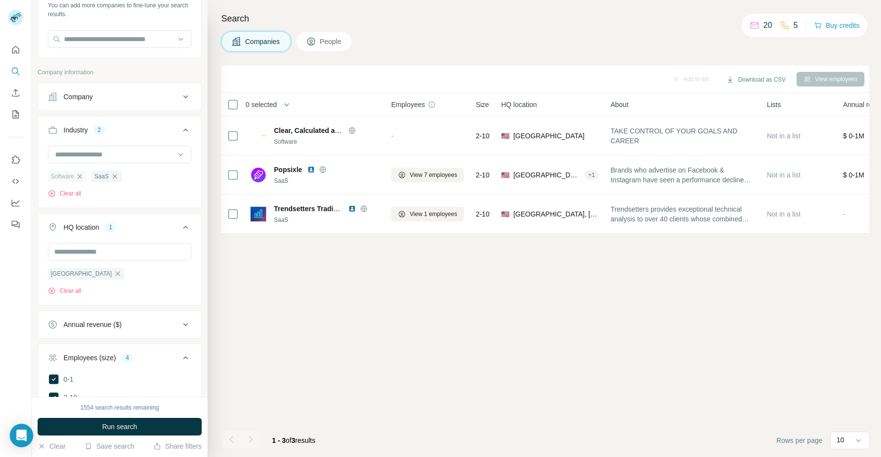
click at [81, 176] on icon "button" at bounding box center [80, 176] width 8 height 8
click at [111, 429] on span "Run search" at bounding box center [119, 426] width 35 height 10
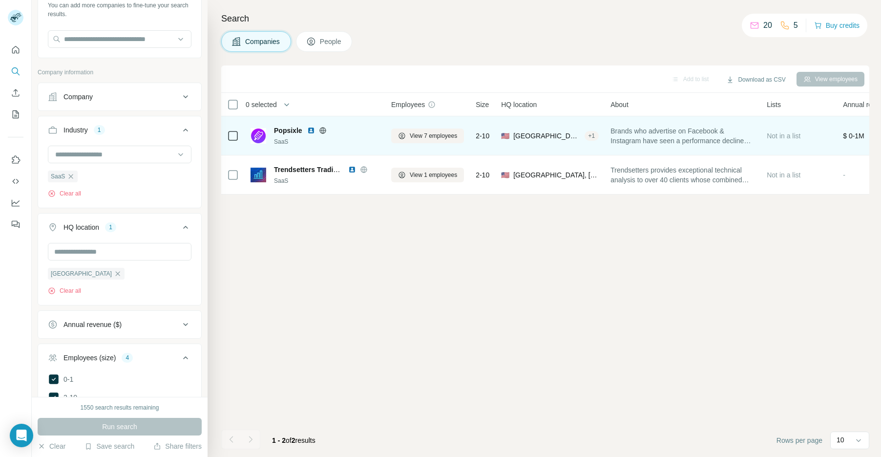
click at [323, 127] on icon at bounding box center [322, 130] width 6 height 6
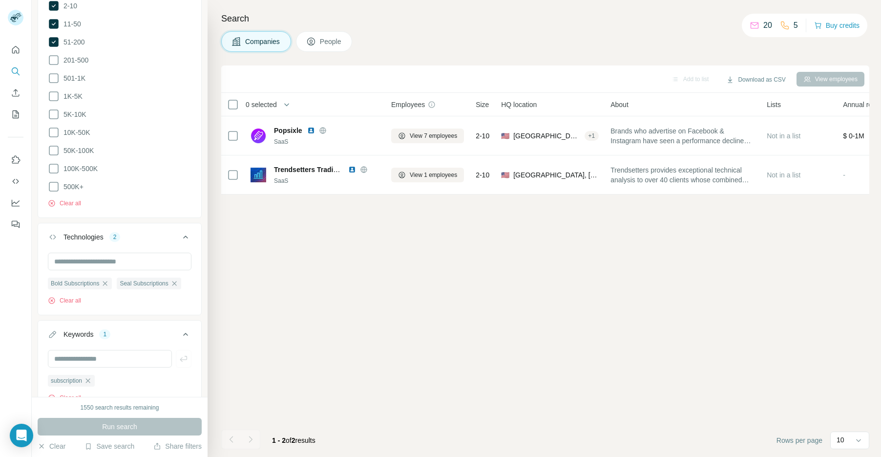
scroll to position [482, 0]
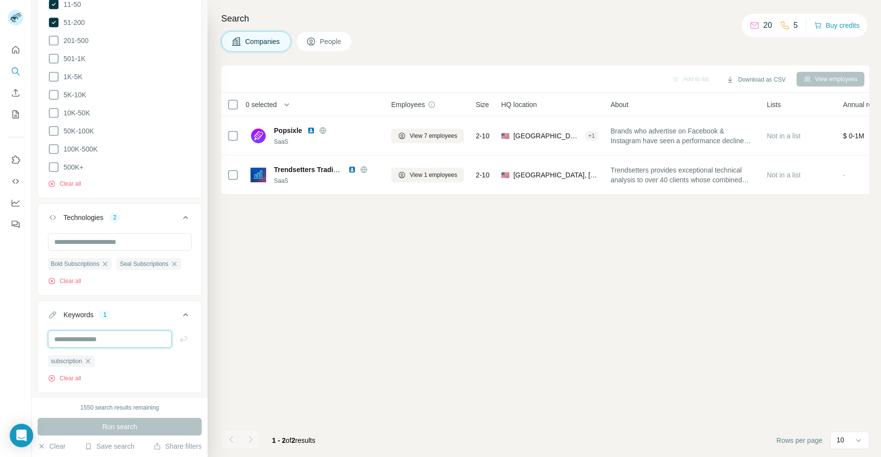
click at [100, 330] on input "text" at bounding box center [110, 339] width 124 height 18
type input "***"
click at [187, 334] on icon "button" at bounding box center [184, 339] width 10 height 10
click at [87, 357] on icon "button" at bounding box center [88, 361] width 8 height 8
click at [98, 432] on button "Run search" at bounding box center [120, 426] width 164 height 18
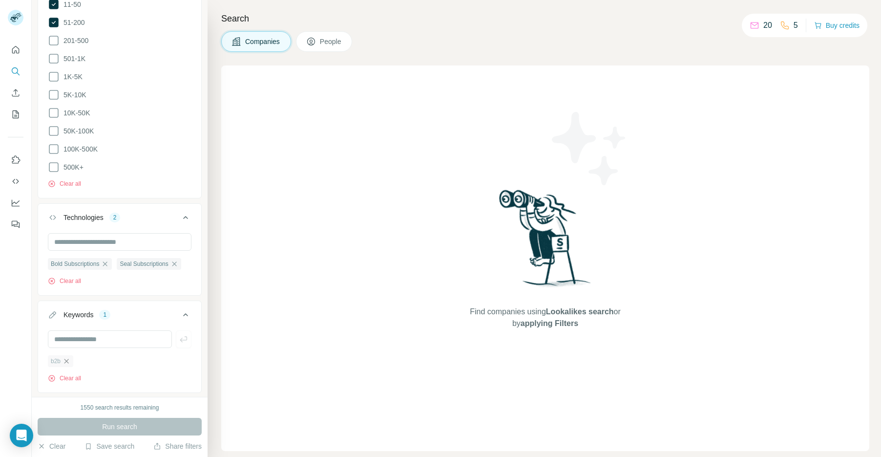
click at [67, 358] on icon "button" at bounding box center [66, 360] width 4 height 4
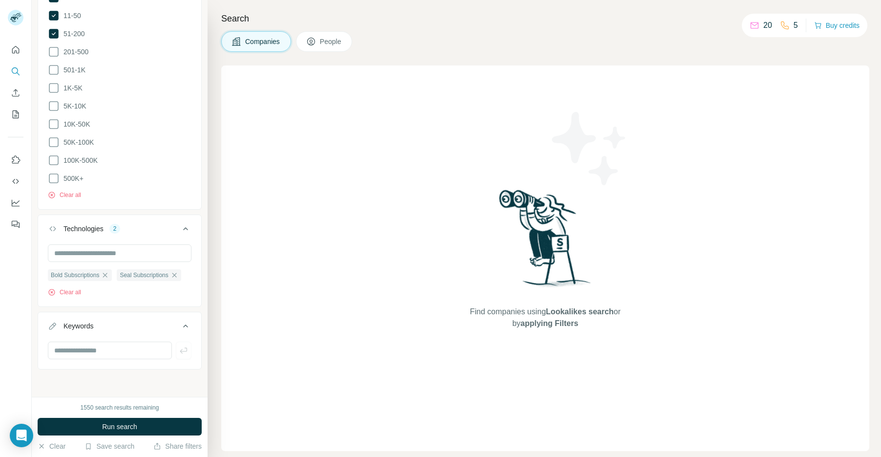
scroll to position [464, 0]
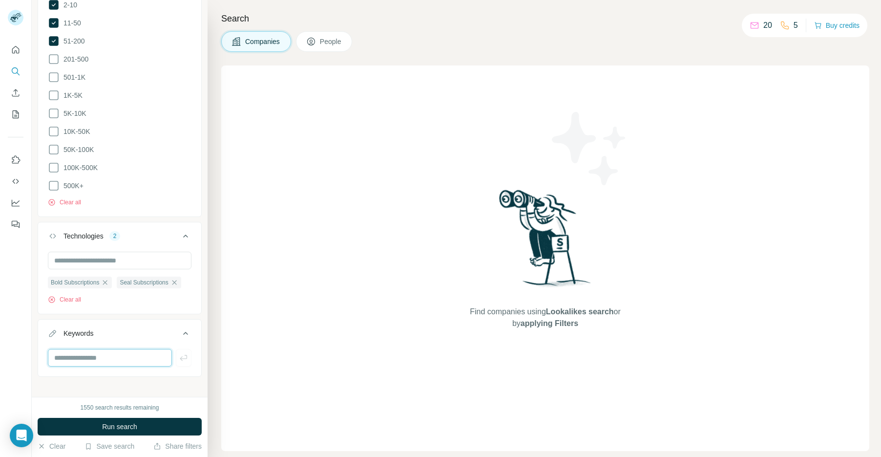
click at [80, 352] on input "text" at bounding box center [110, 358] width 124 height 18
type input "**********"
click at [189, 351] on button "button" at bounding box center [184, 358] width 16 height 18
click at [105, 278] on icon "button" at bounding box center [105, 282] width 8 height 8
click at [109, 276] on div "Seal Subscriptions" at bounding box center [80, 282] width 64 height 12
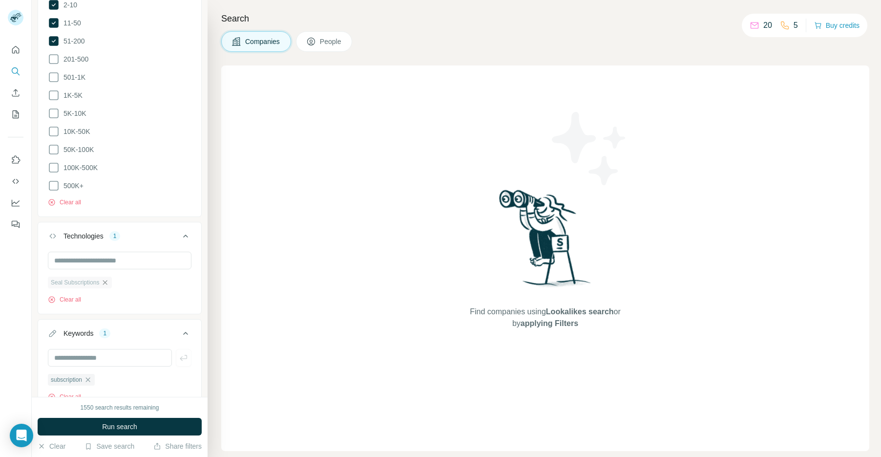
click at [107, 278] on icon "button" at bounding box center [105, 282] width 8 height 8
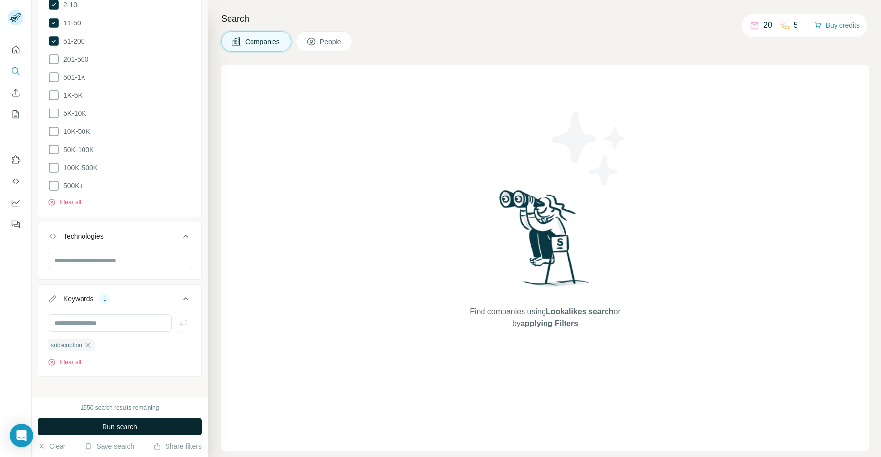
click at [107, 426] on span "Run search" at bounding box center [119, 426] width 35 height 10
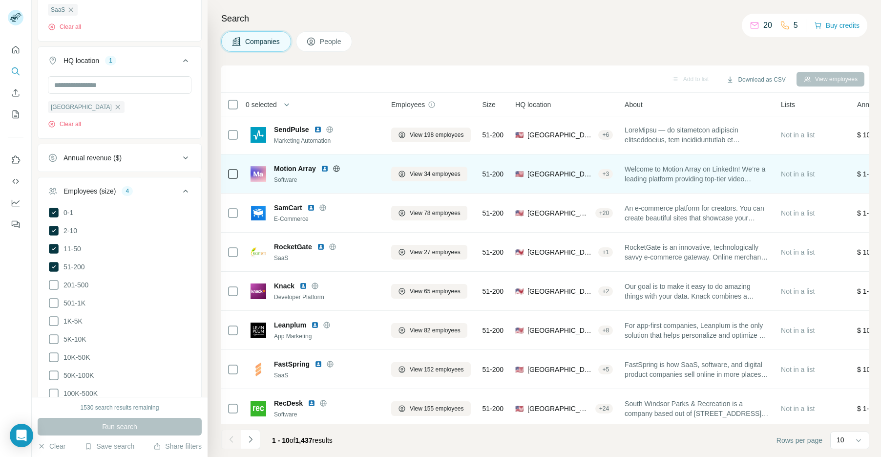
scroll to position [38, 0]
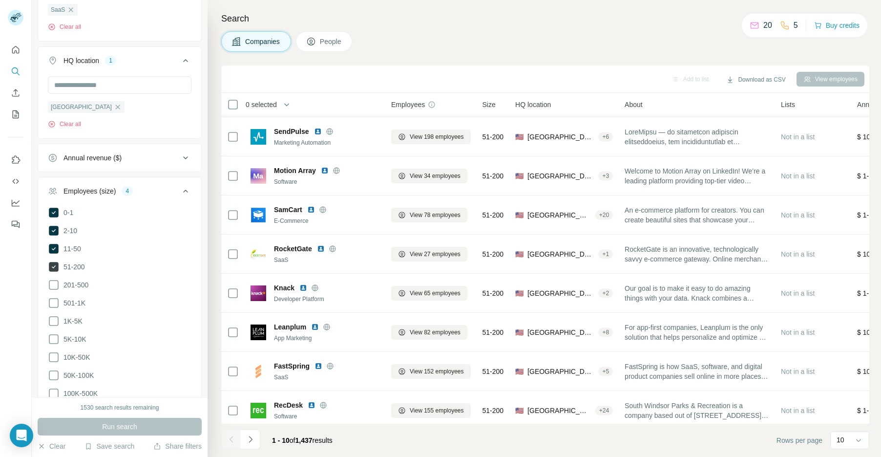
click at [53, 262] on icon at bounding box center [54, 267] width 10 height 10
click at [94, 418] on button "Run search" at bounding box center [120, 426] width 164 height 18
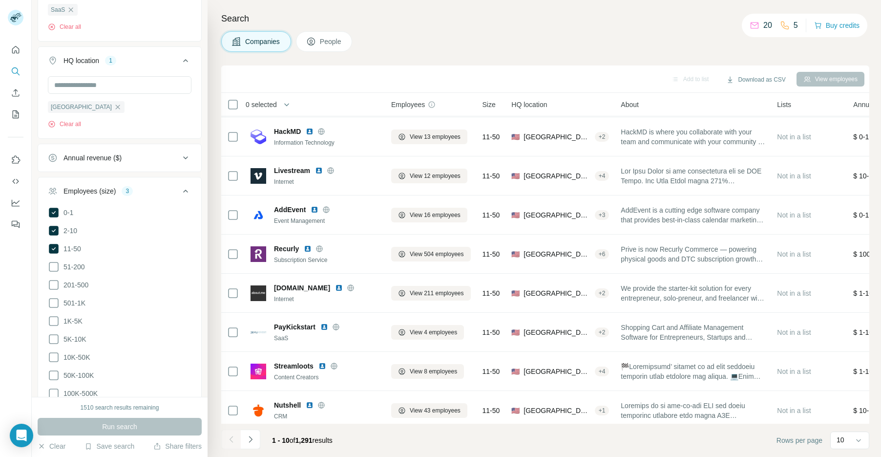
click at [269, 109] on span "0 selected" at bounding box center [268, 105] width 58 height 20
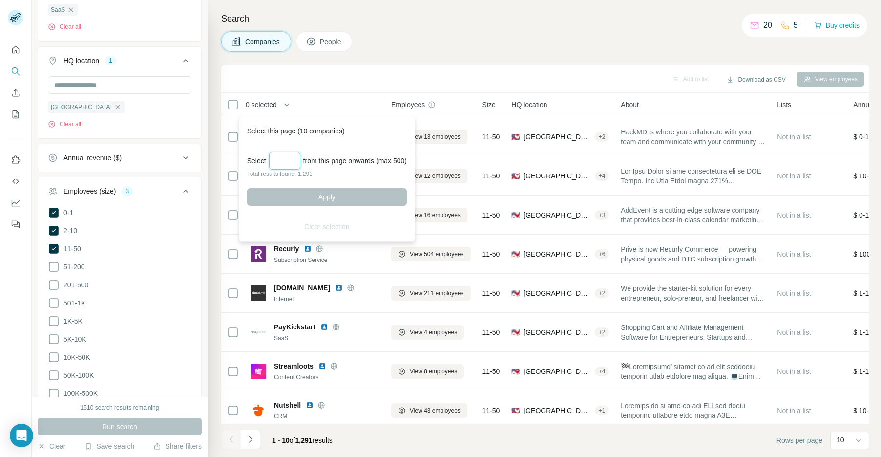
click at [284, 156] on input "Select a number (up to 500)" at bounding box center [284, 161] width 31 height 18
type input "***"
click at [307, 192] on button "Apply" at bounding box center [327, 197] width 160 height 18
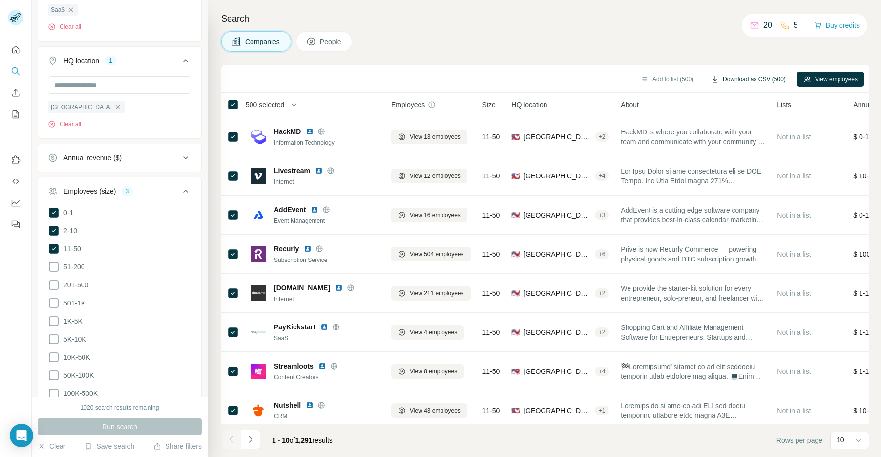
click at [741, 81] on button "Download as CSV (500)" at bounding box center [748, 79] width 88 height 15
click at [249, 439] on icon "Navigate to next page" at bounding box center [251, 439] width 10 height 10
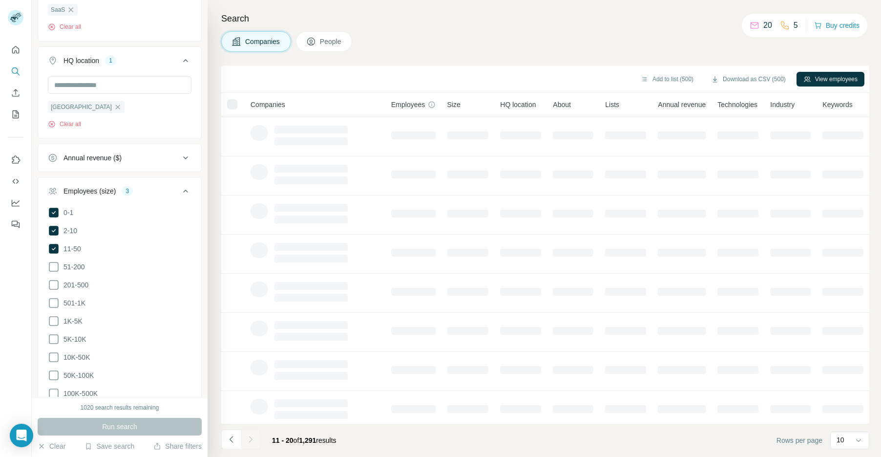
click at [249, 439] on icon "Navigate to next page" at bounding box center [251, 439] width 10 height 10
click at [249, 439] on div at bounding box center [251, 439] width 20 height 20
click at [249, 439] on icon "Navigate to next page" at bounding box center [251, 439] width 10 height 10
click at [249, 439] on div at bounding box center [251, 439] width 20 height 20
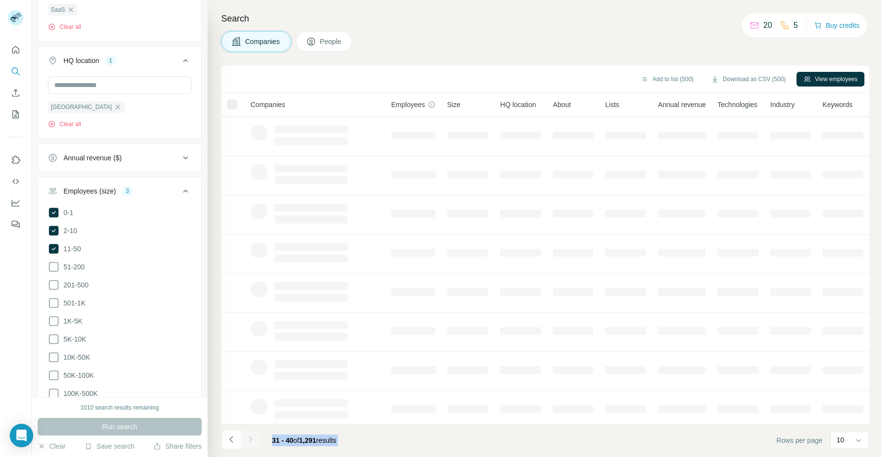
click at [249, 439] on div at bounding box center [251, 439] width 20 height 20
click at [249, 439] on icon "Navigate to next page" at bounding box center [251, 439] width 10 height 10
click at [249, 439] on div at bounding box center [251, 439] width 20 height 20
click at [249, 439] on icon "Navigate to next page" at bounding box center [251, 439] width 10 height 10
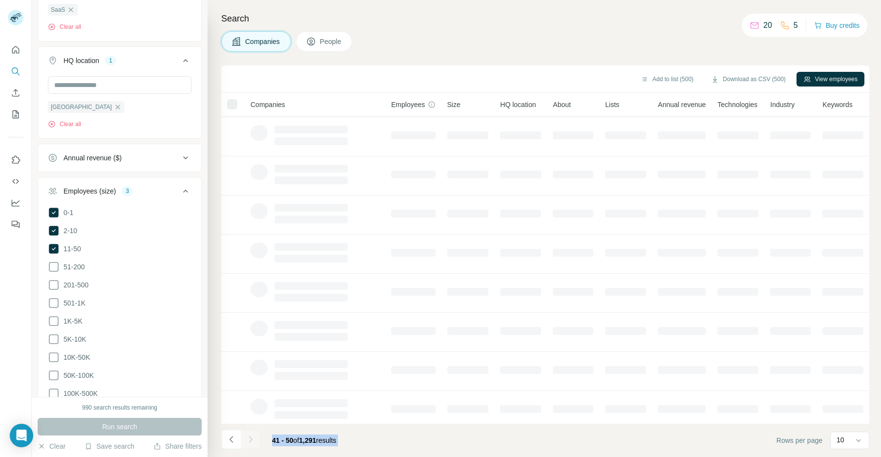
click at [249, 439] on div at bounding box center [251, 439] width 20 height 20
click at [249, 439] on icon "Navigate to next page" at bounding box center [251, 439] width 10 height 10
click at [249, 439] on div at bounding box center [251, 439] width 20 height 20
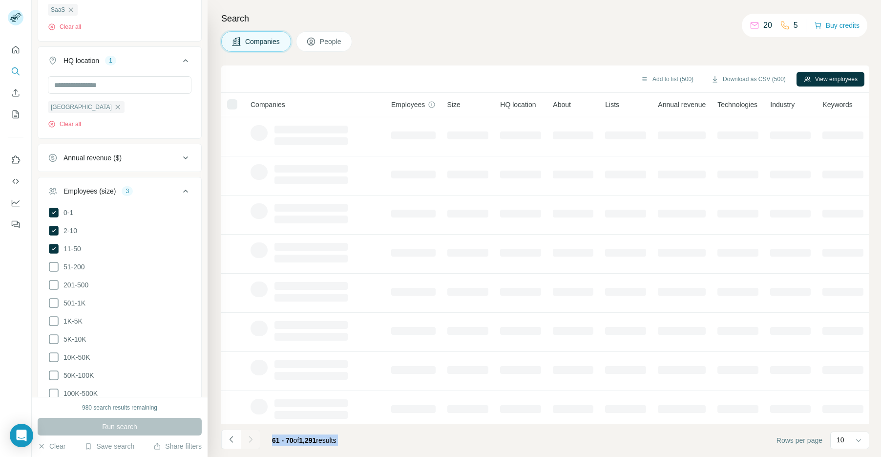
click at [249, 439] on icon "Navigate to next page" at bounding box center [251, 439] width 10 height 10
click at [249, 439] on div at bounding box center [251, 439] width 20 height 20
click at [249, 439] on icon "Navigate to next page" at bounding box center [251, 439] width 10 height 10
click at [249, 439] on div at bounding box center [251, 439] width 20 height 20
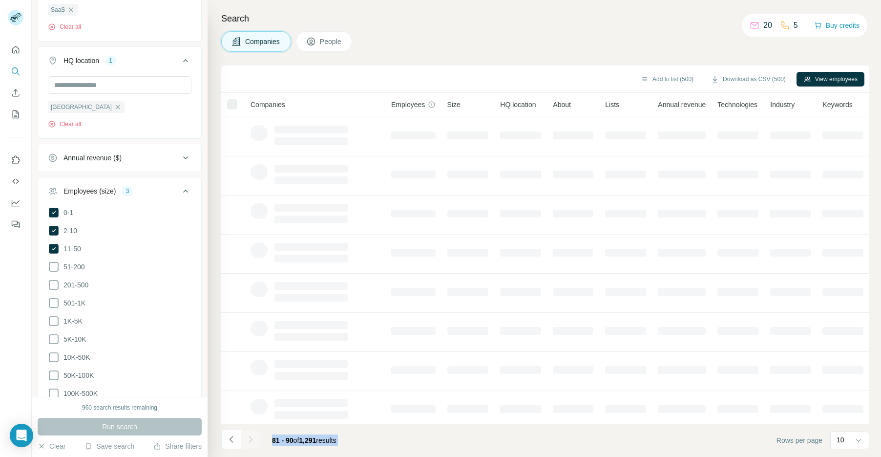
click at [249, 439] on div at bounding box center [251, 439] width 20 height 20
click at [249, 439] on icon "Navigate to next page" at bounding box center [251, 439] width 10 height 10
click at [249, 439] on div at bounding box center [251, 439] width 20 height 20
click at [249, 439] on icon "Navigate to next page" at bounding box center [251, 439] width 10 height 10
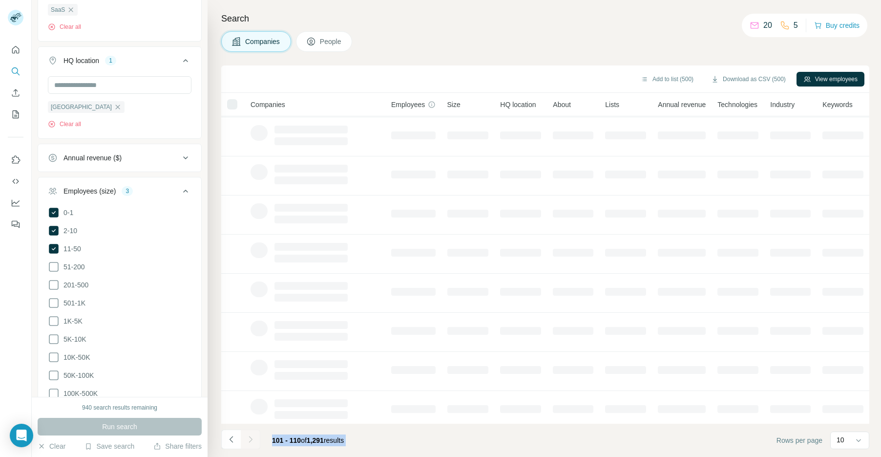
click at [249, 439] on div at bounding box center [251, 439] width 20 height 20
click at [249, 439] on icon "Navigate to next page" at bounding box center [251, 439] width 10 height 10
click at [249, 439] on div at bounding box center [251, 439] width 20 height 20
click at [249, 439] on icon "Navigate to next page" at bounding box center [251, 439] width 10 height 10
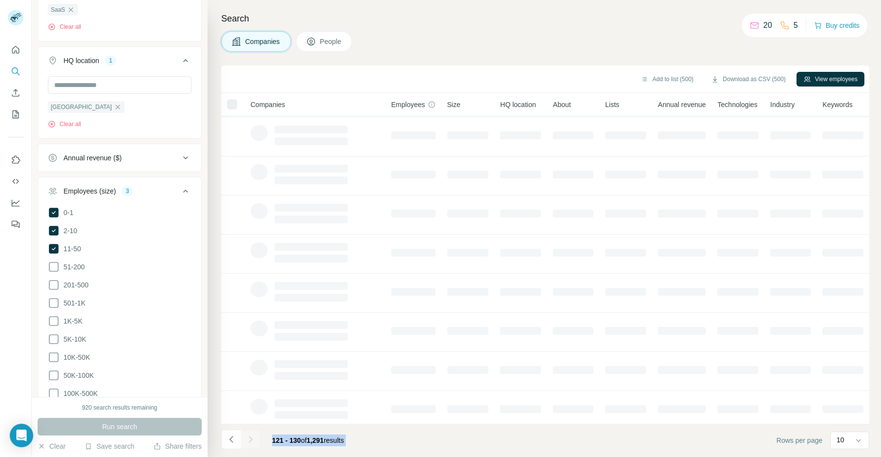
click at [249, 439] on div at bounding box center [251, 439] width 20 height 20
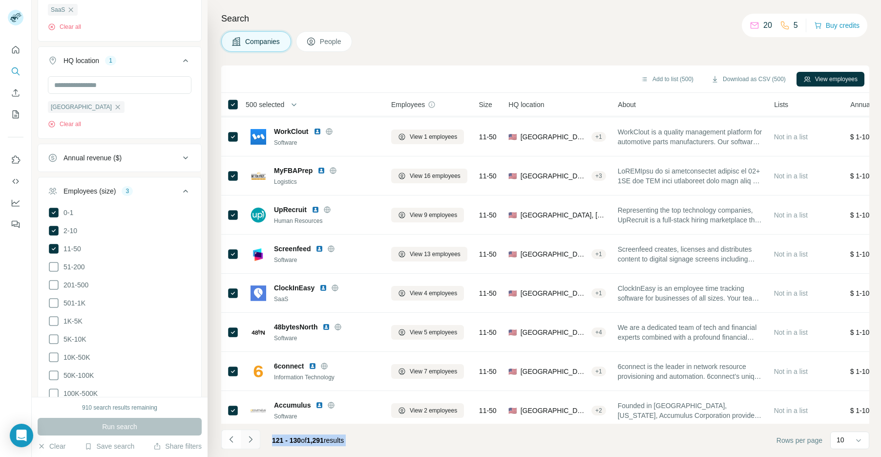
click at [249, 439] on icon "Navigate to next page" at bounding box center [251, 439] width 10 height 10
click at [249, 439] on div at bounding box center [251, 439] width 20 height 20
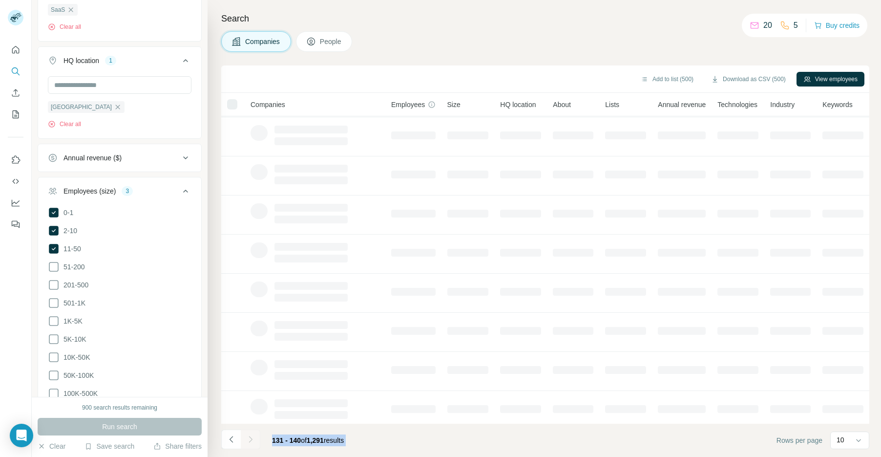
click at [249, 439] on div at bounding box center [251, 439] width 20 height 20
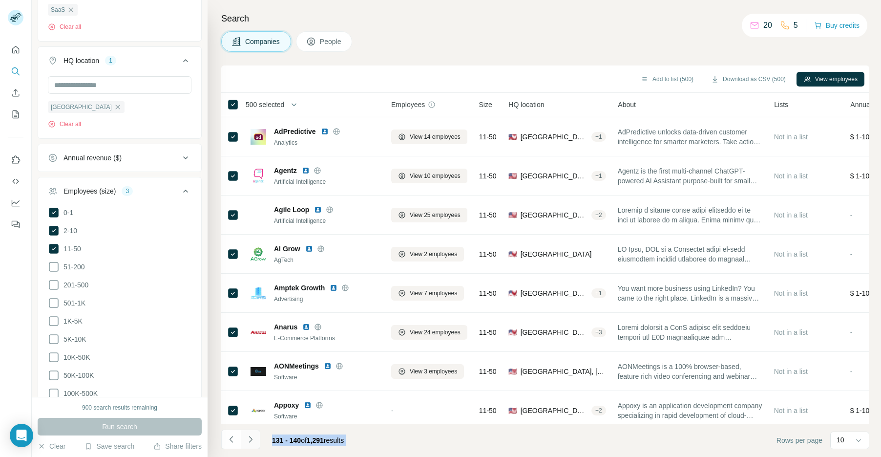
click at [249, 439] on icon "Navigate to next page" at bounding box center [251, 439] width 10 height 10
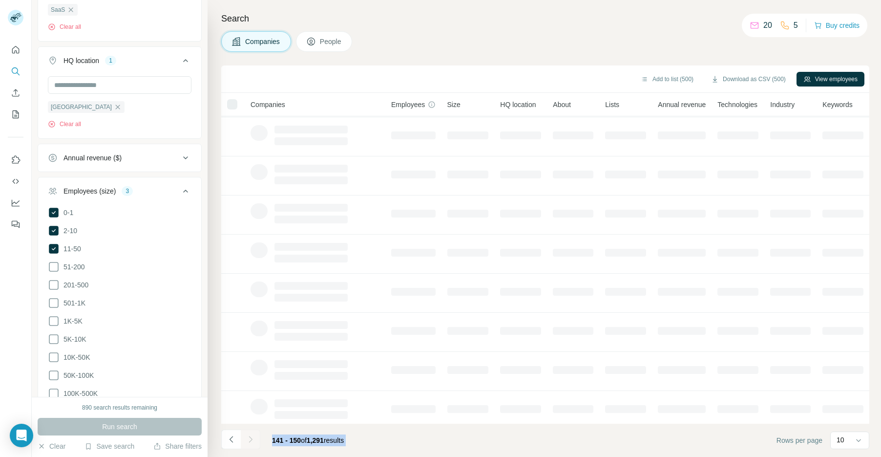
click at [249, 439] on div at bounding box center [251, 439] width 20 height 20
click at [249, 439] on icon "Navigate to next page" at bounding box center [251, 439] width 10 height 10
click at [249, 439] on div at bounding box center [251, 439] width 20 height 20
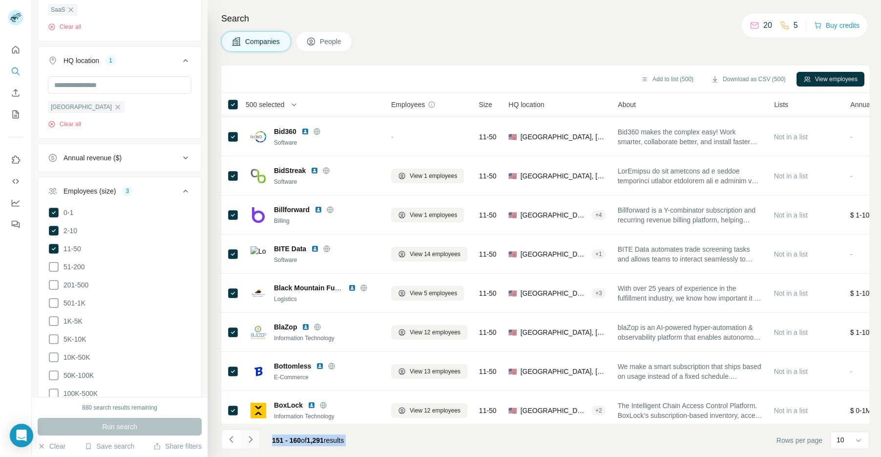
click at [249, 439] on icon "Navigate to next page" at bounding box center [251, 439] width 10 height 10
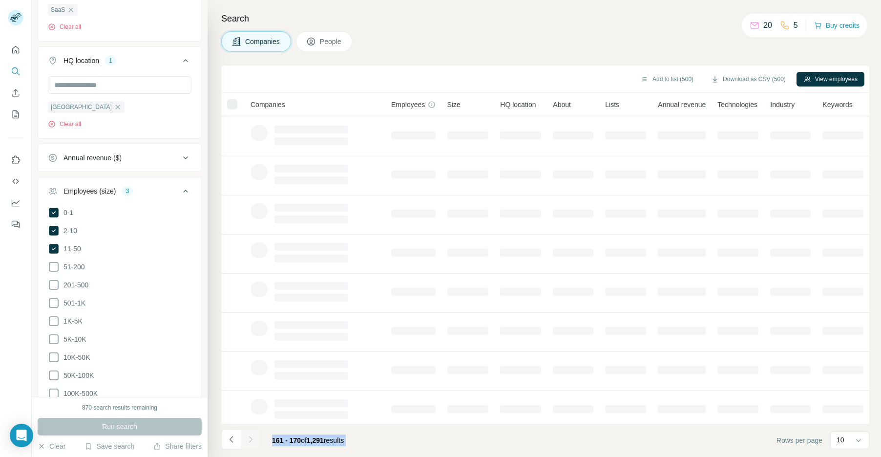
click at [249, 439] on div at bounding box center [251, 439] width 20 height 20
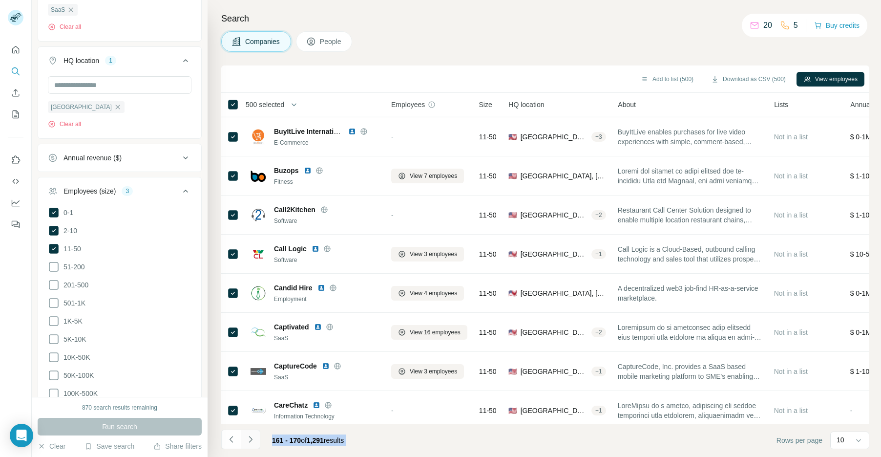
click at [249, 439] on icon "Navigate to next page" at bounding box center [251, 439] width 10 height 10
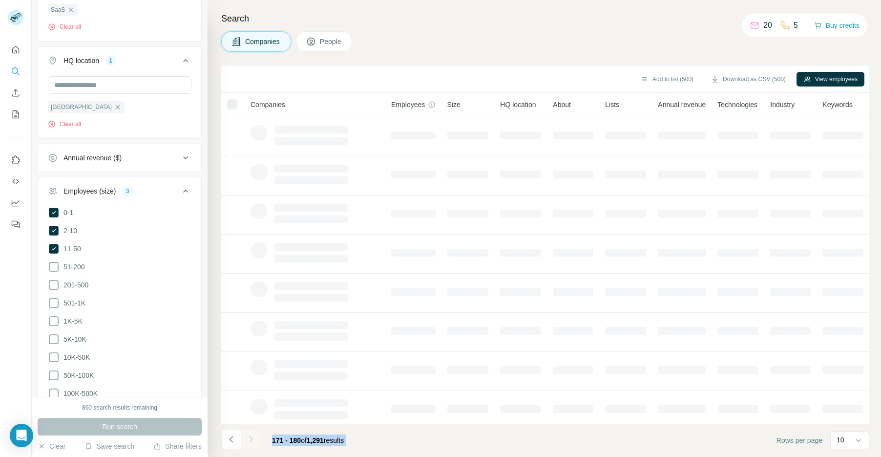
click at [249, 439] on div at bounding box center [251, 439] width 20 height 20
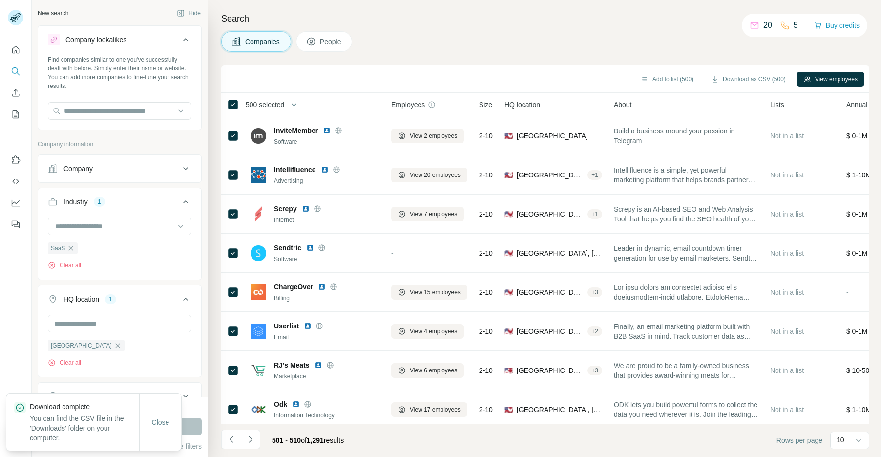
scroll to position [38, 0]
